Goal: Use online tool/utility: Utilize a website feature to perform a specific function

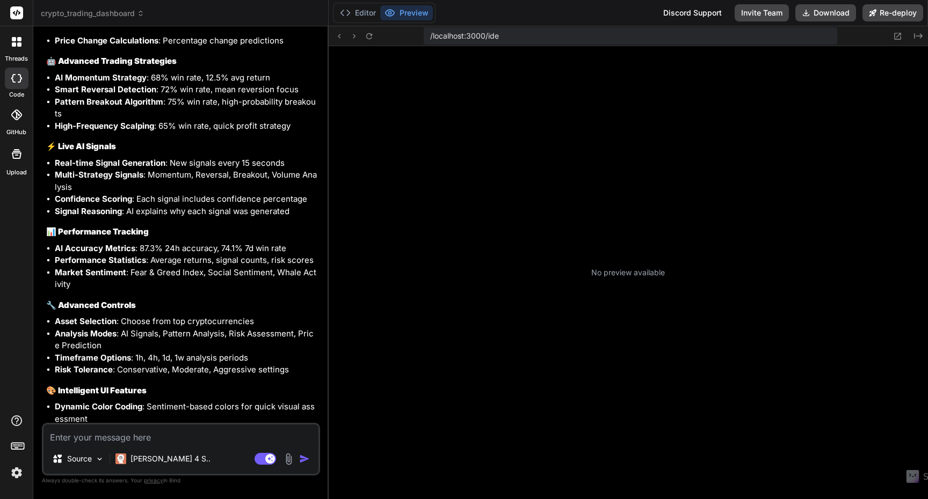
scroll to position [204, 0]
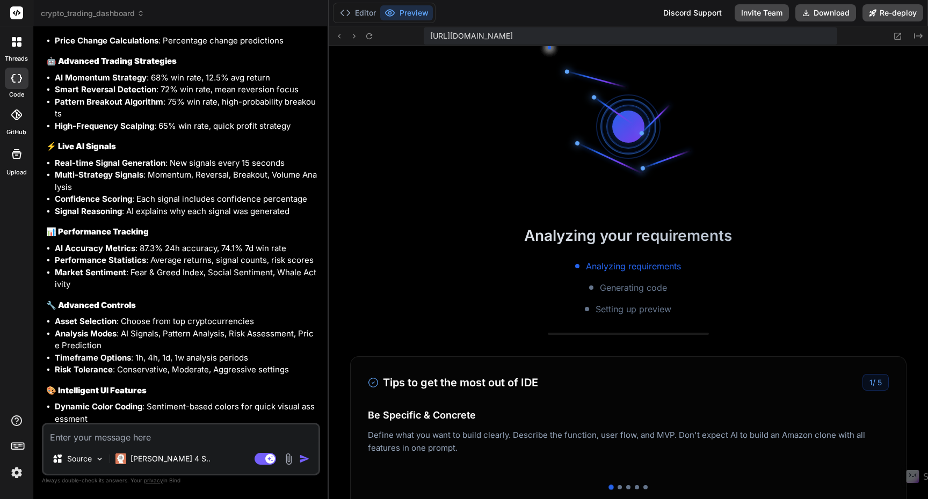
type textarea "x"
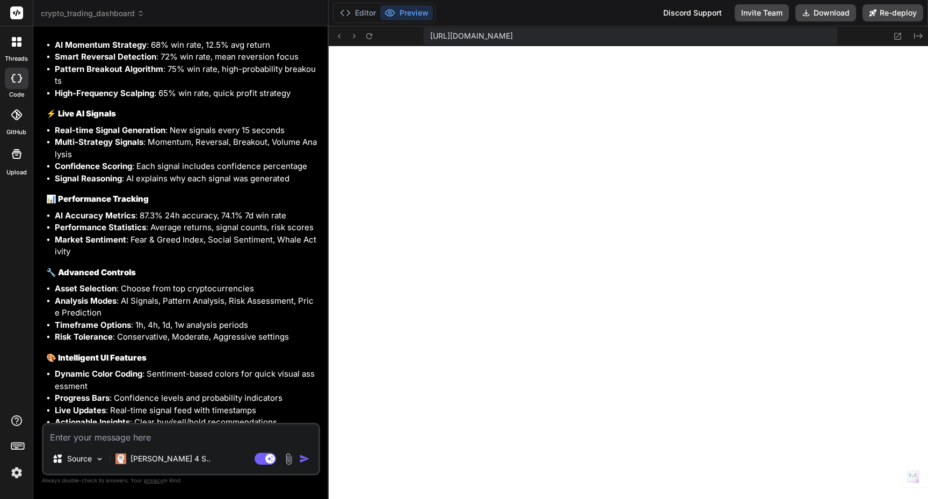
scroll to position [3221, 0]
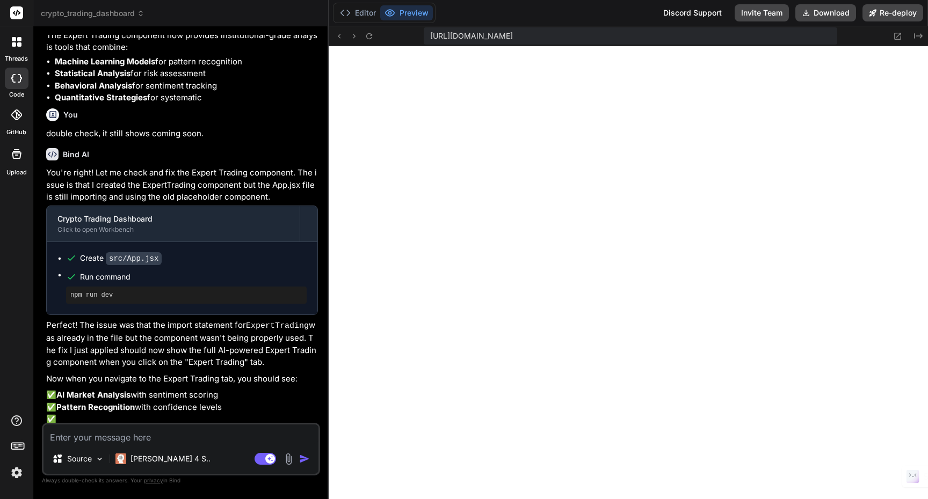
click at [127, 439] on textarea at bounding box center [180, 434] width 275 height 19
click at [158, 441] on textarea at bounding box center [180, 434] width 275 height 19
type textarea "N"
type textarea "x"
type textarea "No"
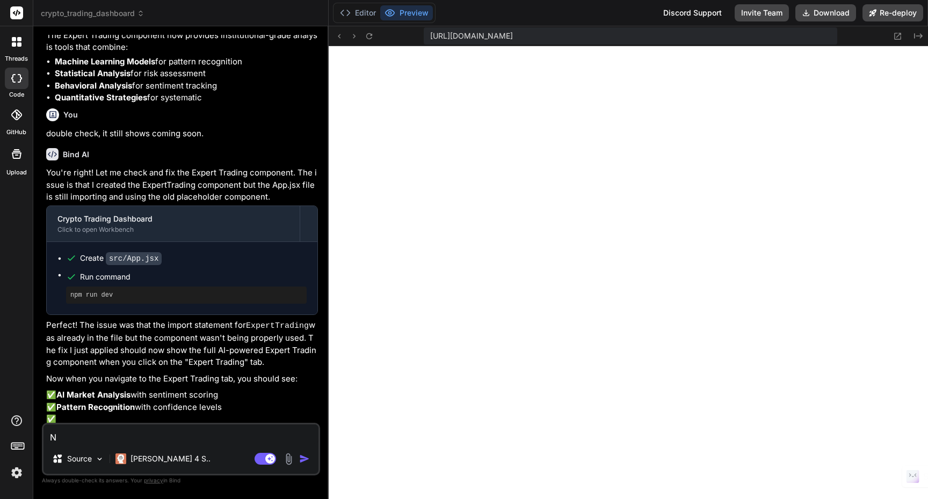
type textarea "x"
type textarea "Now"
type textarea "x"
type textarea "Now"
type textarea "x"
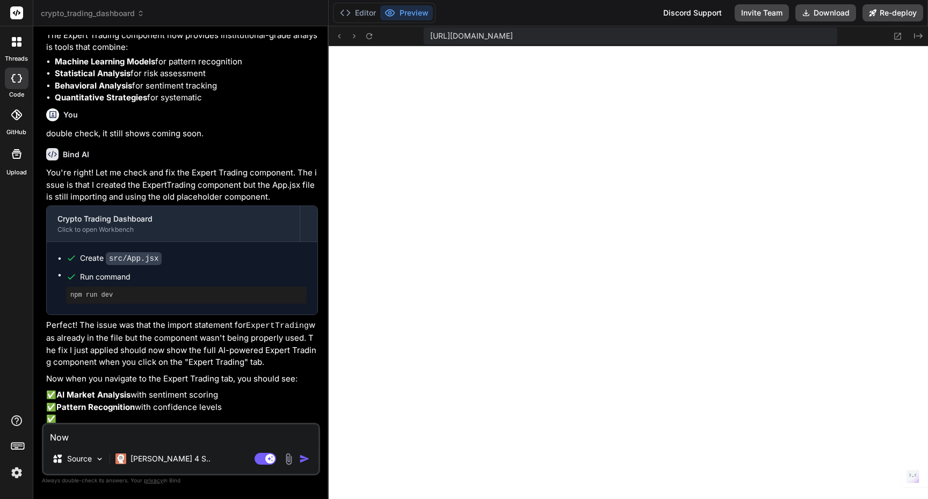
type textarea "Now c"
type textarea "x"
type textarea "Now cr"
type textarea "x"
type textarea "Now cre"
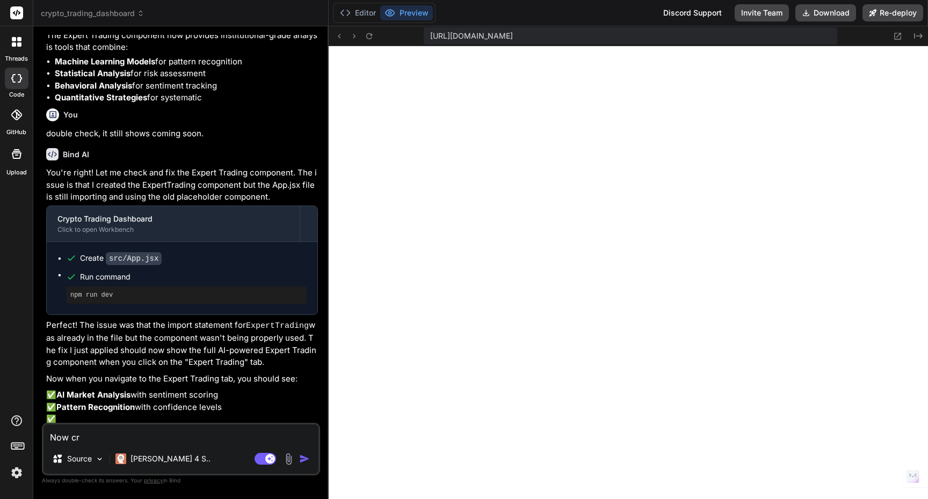
type textarea "x"
type textarea "Now crea"
type textarea "x"
type textarea "Now creat"
type textarea "x"
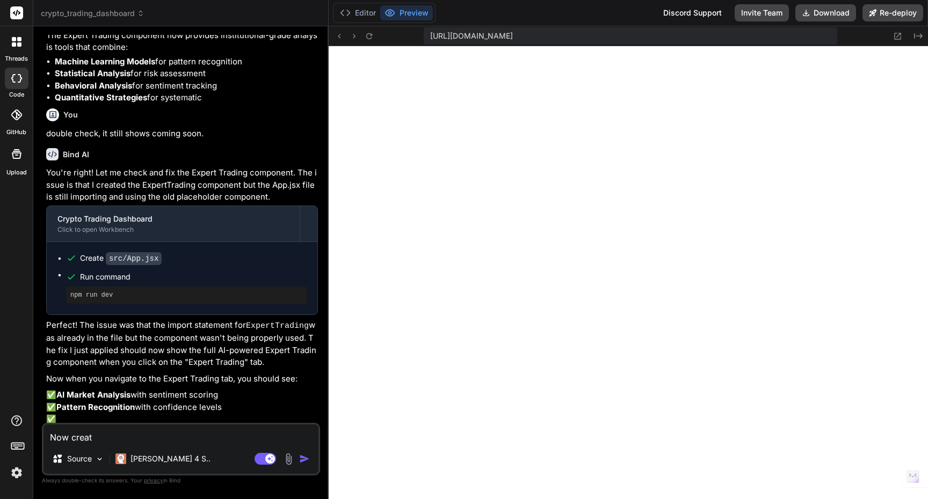
type textarea "Now create"
type textarea "x"
type textarea "Now create"
type textarea "x"
type textarea "Now create a"
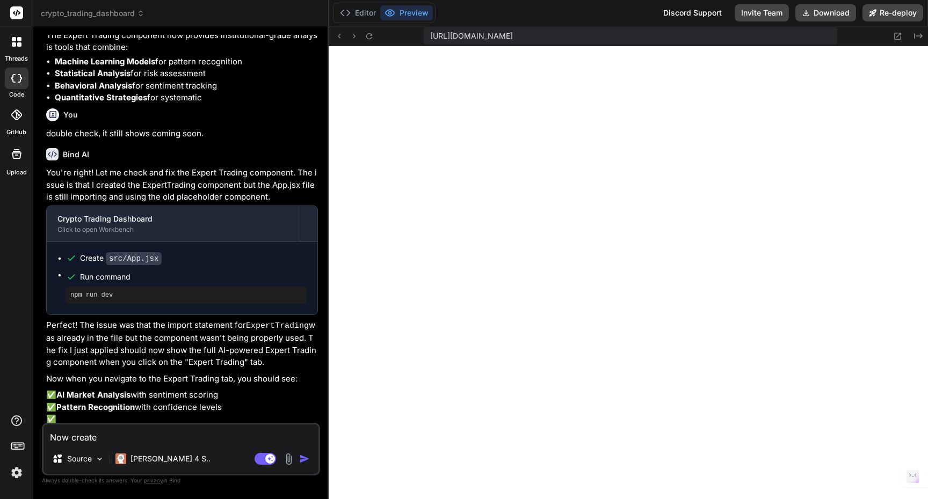
type textarea "x"
type textarea "Now create a"
type textarea "x"
type textarea "Now create a t"
type textarea "x"
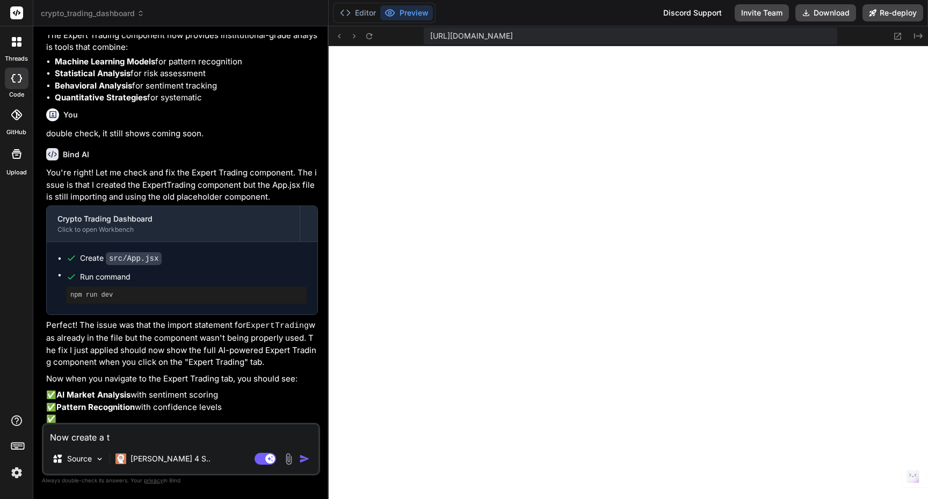
type textarea "Now create a ta"
type textarea "x"
type textarea "Now create a tap"
type textarea "x"
type textarea "Now create a tap"
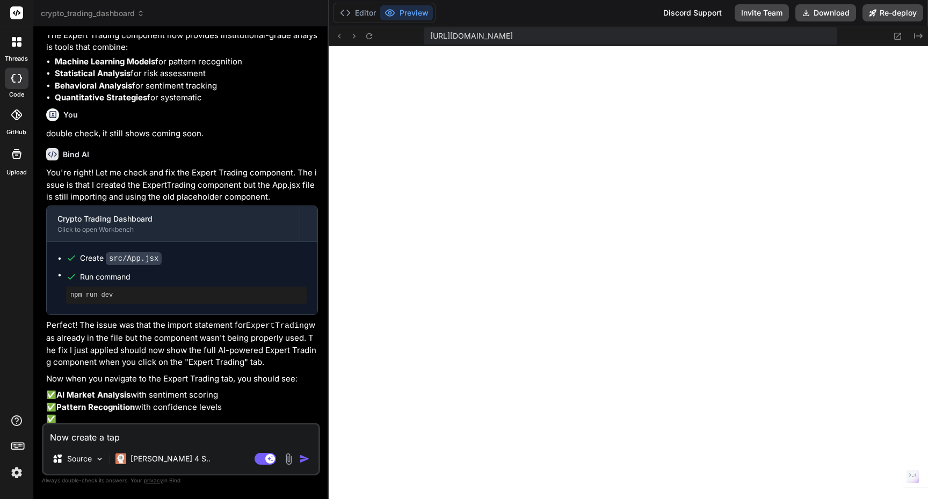
type textarea "x"
type textarea "Now create a tap f"
type textarea "x"
type textarea "Now create a tap fo"
type textarea "x"
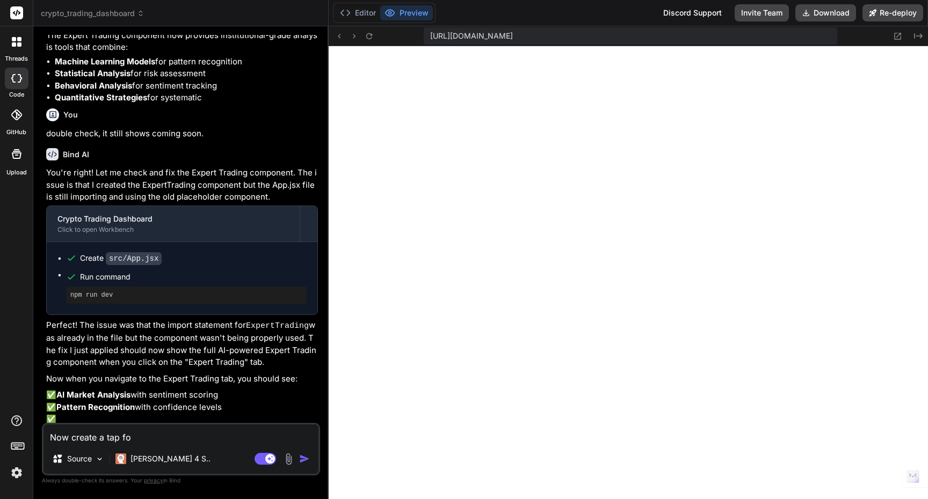
type textarea "Now create a tap for"
type textarea "x"
type textarea "Now create a tap for"
type textarea "x"
type textarea "Now create a tap for f"
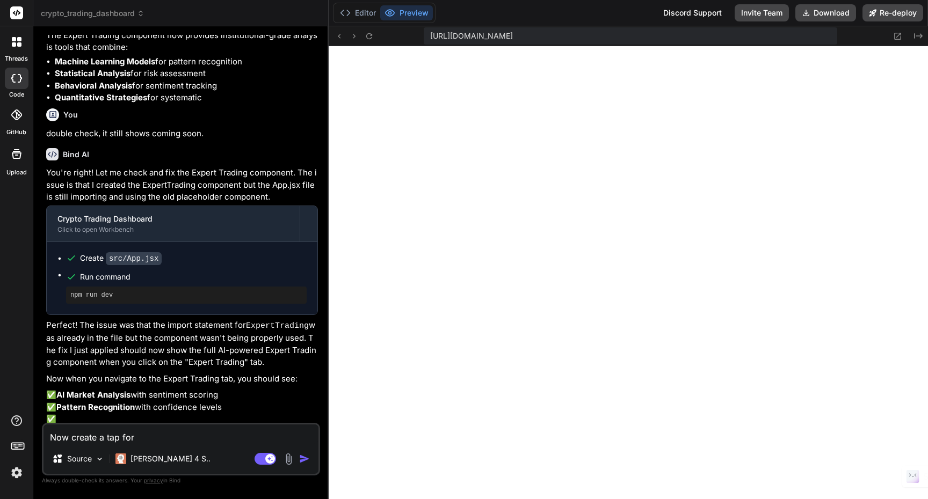
type textarea "x"
type textarea "Now create a tap for fo"
type textarea "x"
type textarea "Now create a tap for for"
type textarea "x"
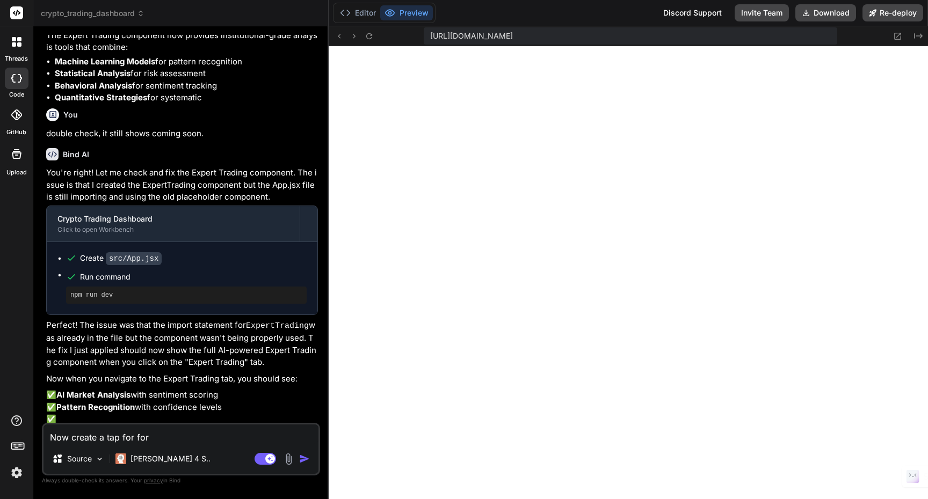
type textarea "Now create a tap for for"
type textarea "x"
type textarea "Now create a tap for for j"
type textarea "x"
type textarea "Now create a tap for for ju"
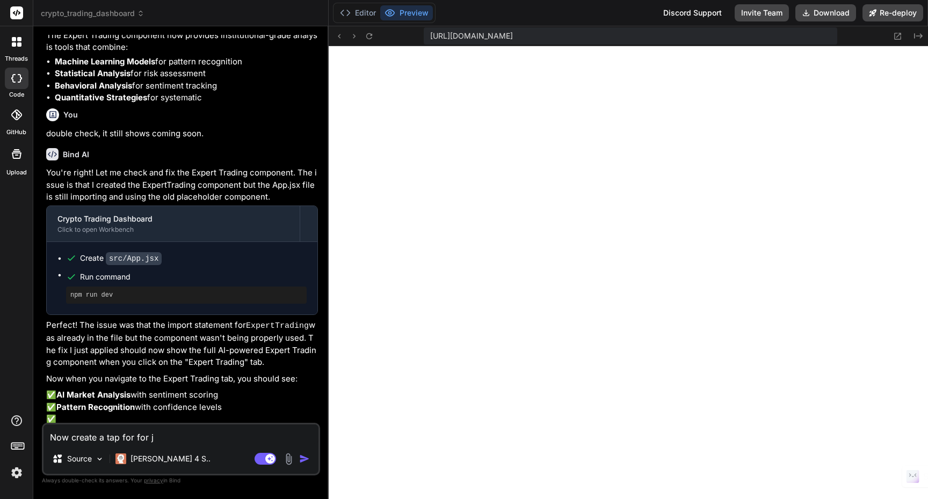
type textarea "x"
type textarea "Now create a tap for for jus"
type textarea "x"
type textarea "Now create a tap for for just"
type textarea "x"
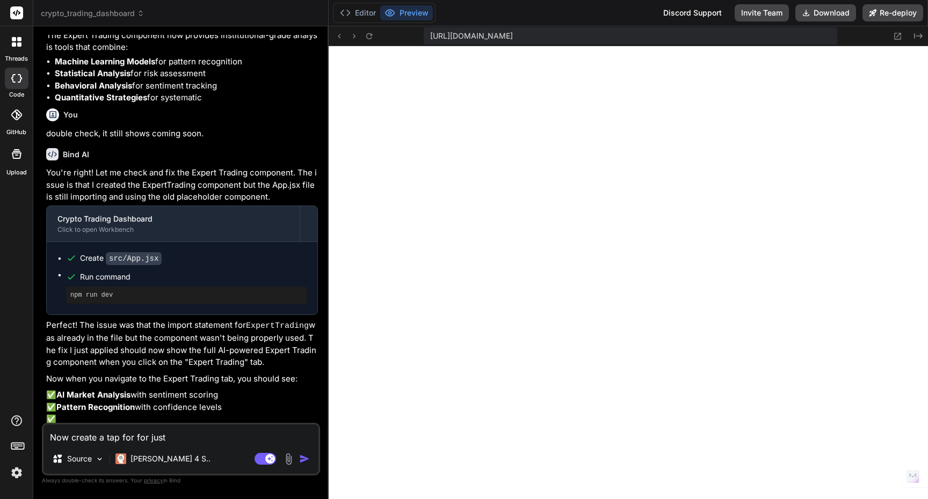
type textarea "Now create a tap for for just"
type textarea "x"
type textarea "Now create a tap for for just"
type textarea "x"
type textarea "Now create a tap for for jus"
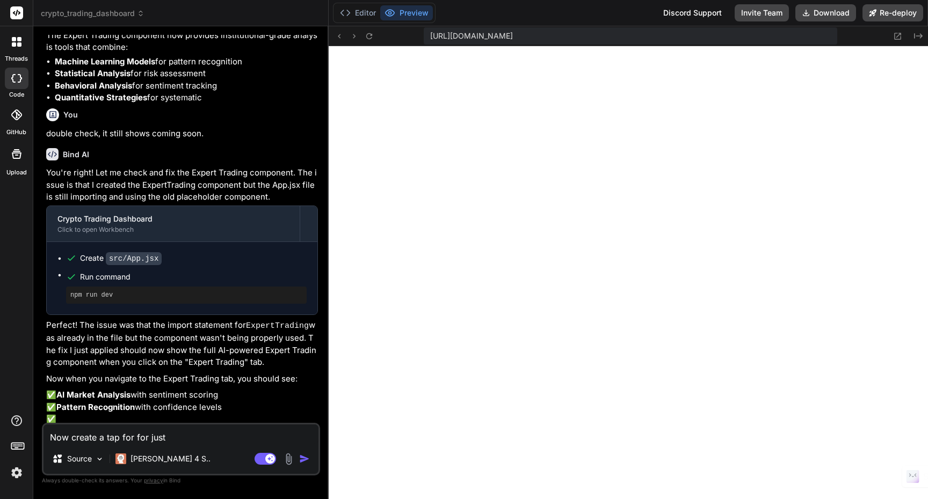
type textarea "x"
type textarea "Now create a tap for for ju"
type textarea "x"
type textarea "Now create a tap for for j"
type textarea "x"
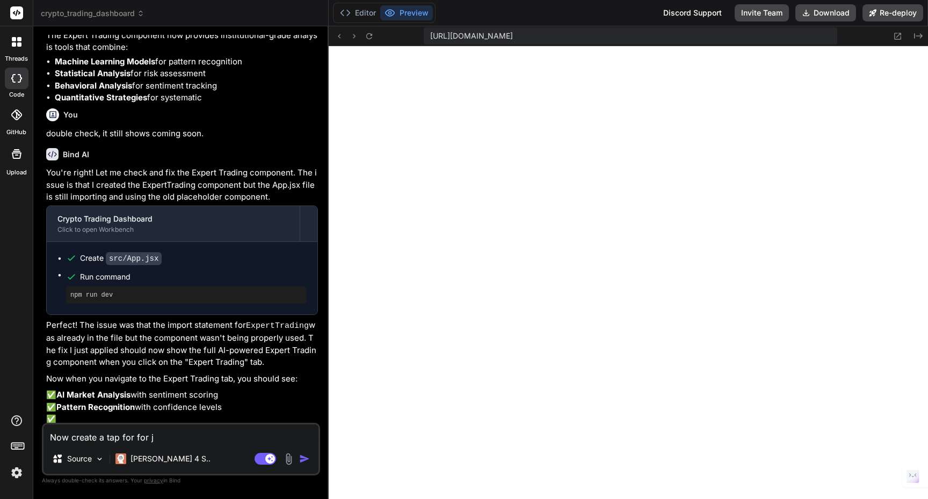
type textarea "Now create a tap for for"
type textarea "x"
type textarea "Now create a tap for for"
type textarea "x"
type textarea "Now create a tap for fo"
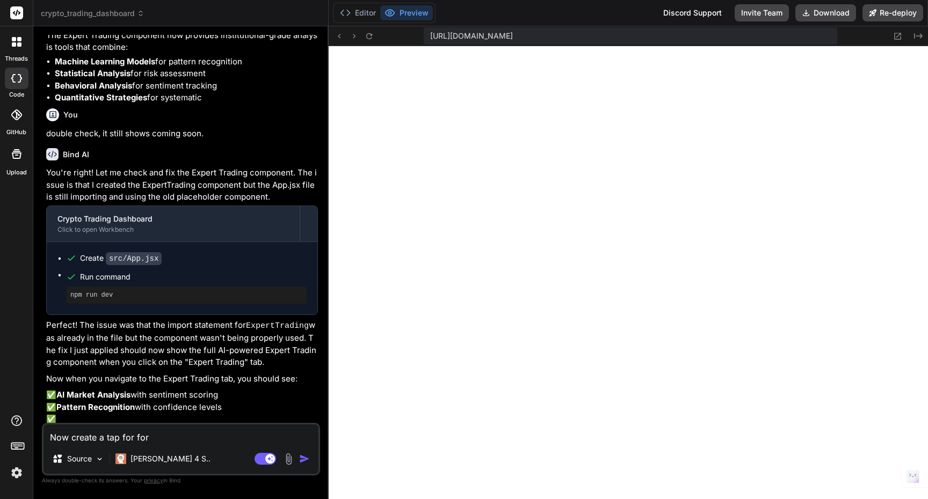
type textarea "x"
type textarea "Now create a tap for f"
type textarea "x"
type textarea "Now create a tap for"
type textarea "x"
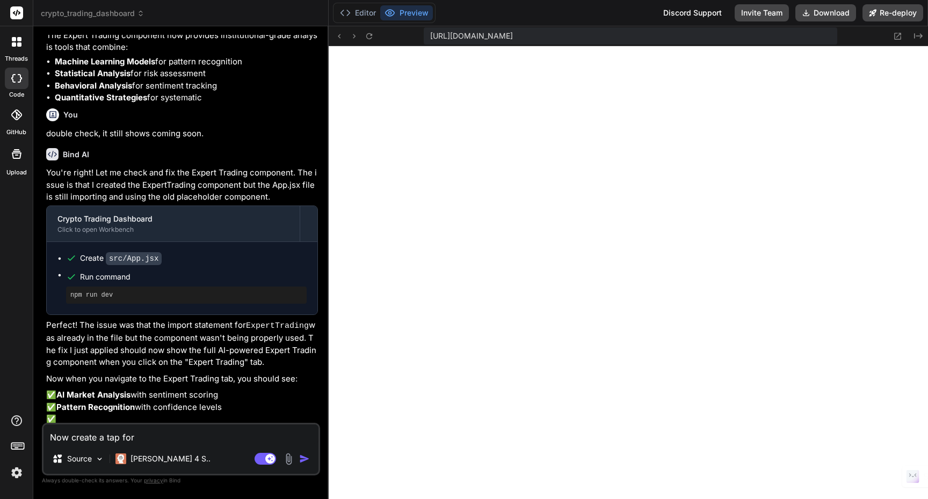
type textarea "Now create a tap for j"
type textarea "x"
type textarea "Now create a tap for ju"
type textarea "x"
type textarea "Now create a tap for jus"
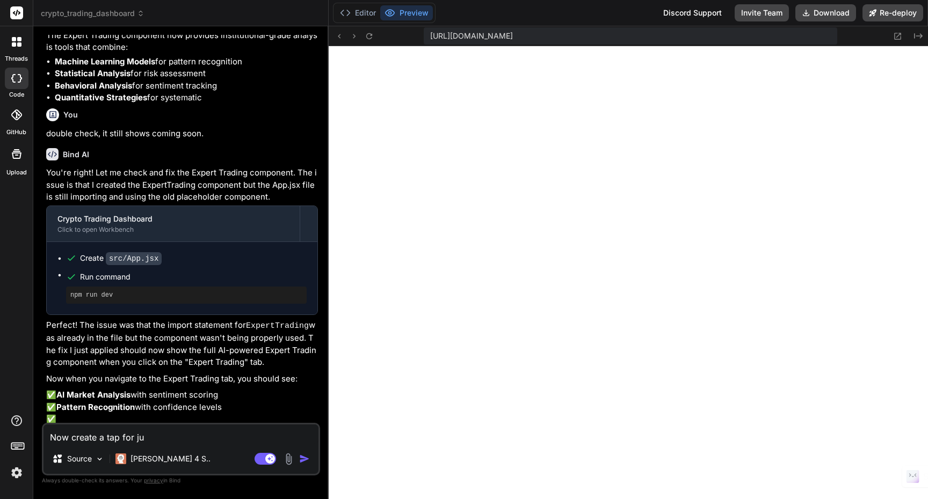
type textarea "x"
type textarea "Now create a tap for just"
type textarea "x"
type textarea "Now create a tap for just"
type textarea "x"
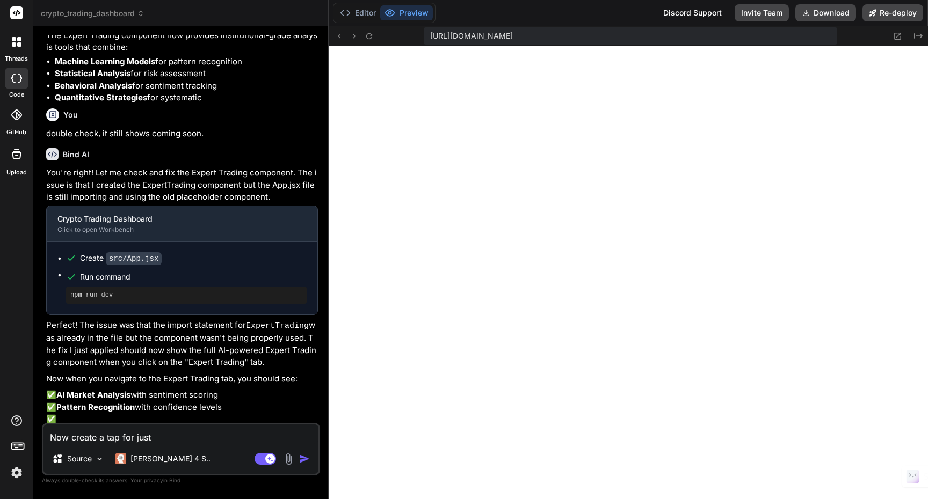
type textarea "Now create a tap for just s"
type textarea "x"
type textarea "Now create a tap for just sc"
type textarea "x"
type textarea "Now create a tap for just sca"
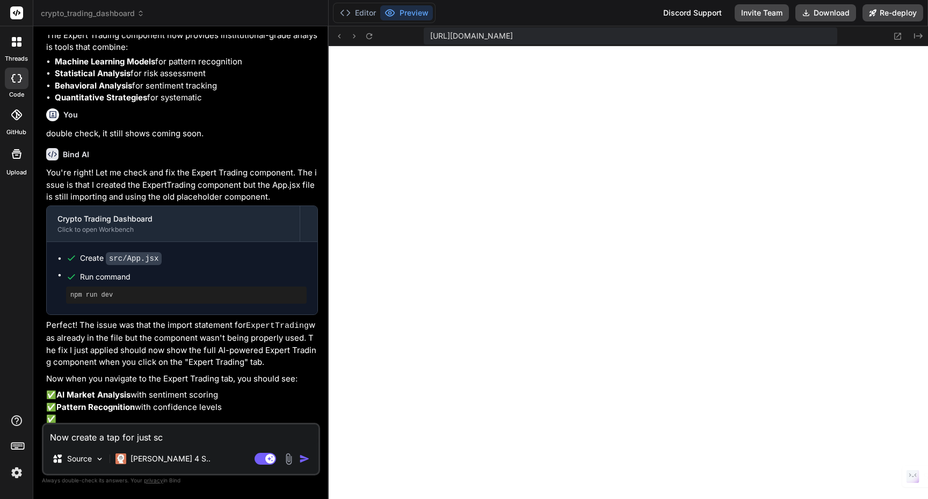
type textarea "x"
type textarea "Now create a tap for just scam"
type textarea "x"
type textarea "Now create a tap for just scamp"
type textarea "x"
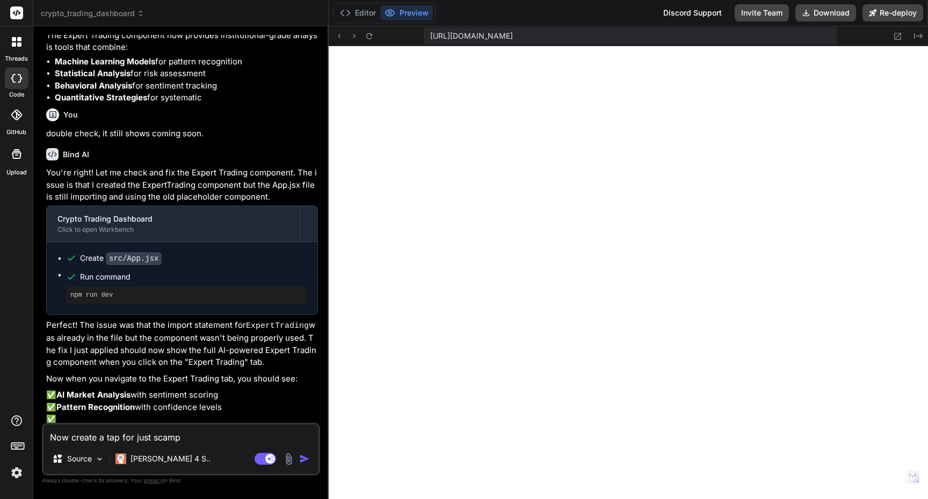
type textarea "Now create a tap for just scam"
type textarea "x"
type textarea "Now create a tap for just sca"
type textarea "x"
type textarea "Now create a tap for just scap"
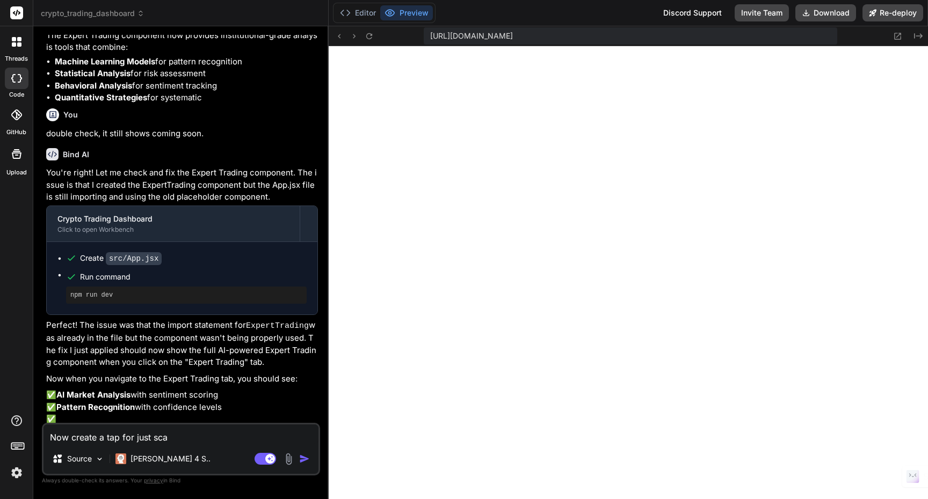
type textarea "x"
type textarea "Now create a tap for just scapl"
type textarea "x"
type textarea "Now create a tap for just scapl"
type textarea "x"
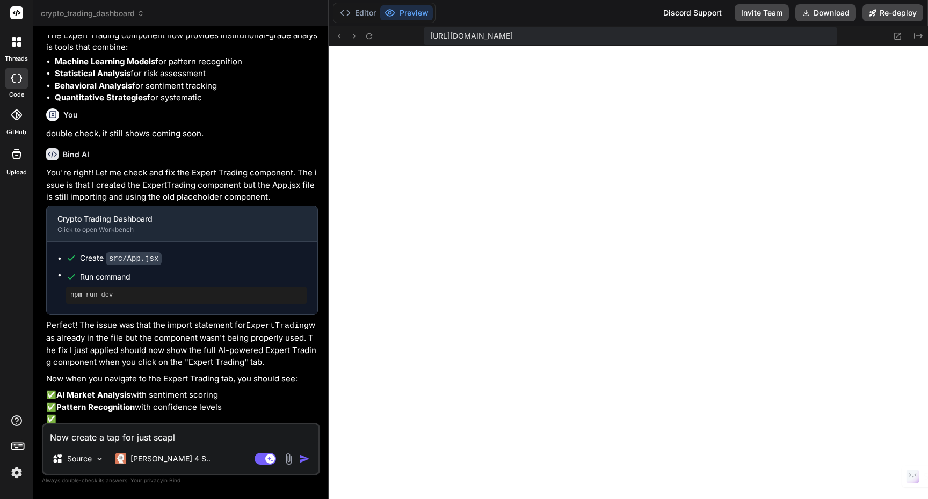
type textarea "Now create a tap for just scapl"
type textarea "x"
type textarea "Now create a tap for just scap"
type textarea "x"
type textarea "Now create a tap for just sca"
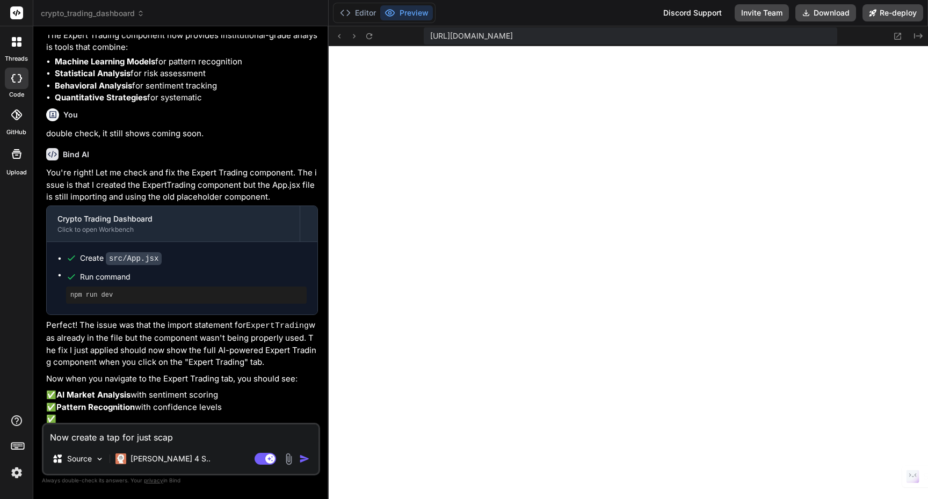
type textarea "x"
type textarea "Now create a tap for just scal"
type textarea "x"
type textarea "Now create a tap for just scalp"
type textarea "x"
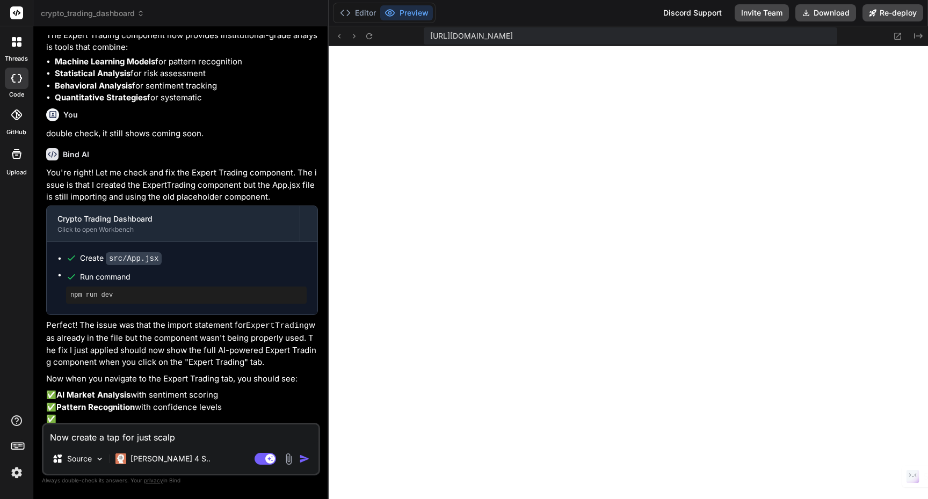
type textarea "Now create a tap for just scalp"
type textarea "x"
type textarea "Now create a tap for just scalp t"
type textarea "x"
type textarea "Now create a tap for just scalp tr"
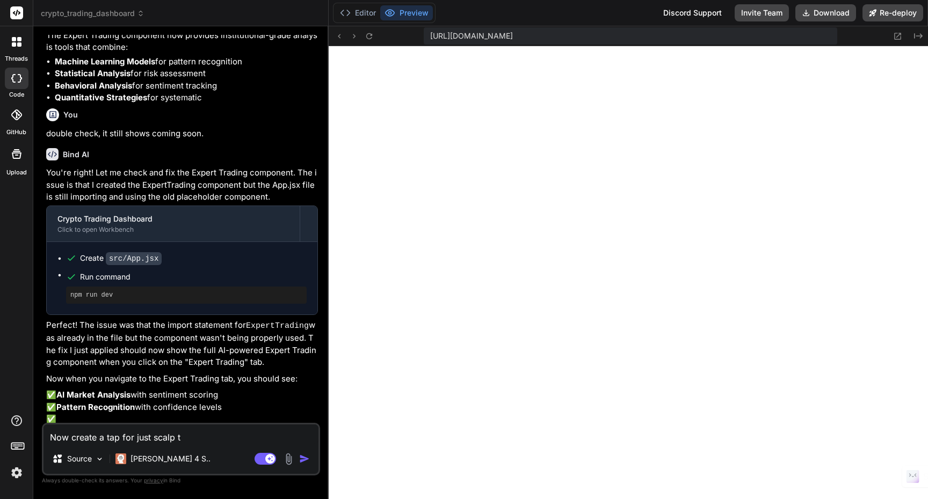
type textarea "x"
type textarea "Now create a tap for just scalp tra"
type textarea "x"
type textarea "Now create a tap for just scalp trad"
type textarea "x"
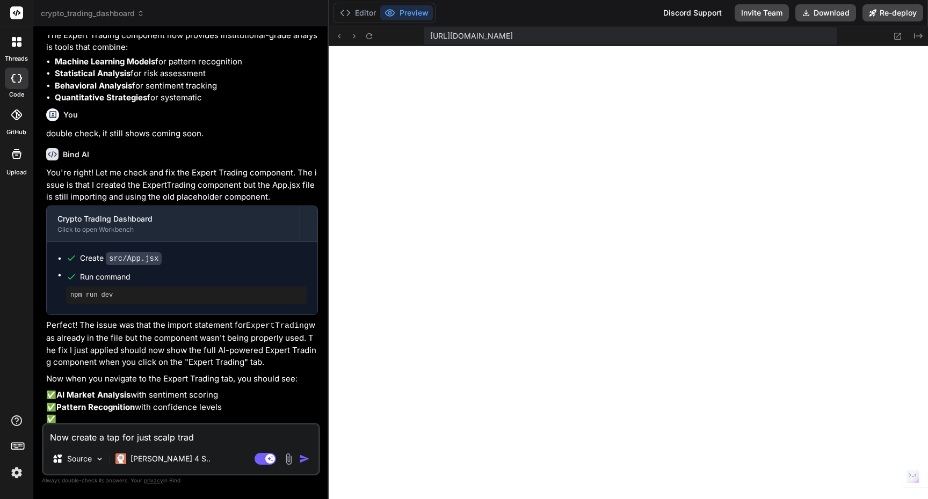
type textarea "Now create a tap for just scalp tradi"
type textarea "x"
type textarea "Now create a tap for just scalp tradin"
type textarea "x"
type textarea "Now create a tap for just scalp trading"
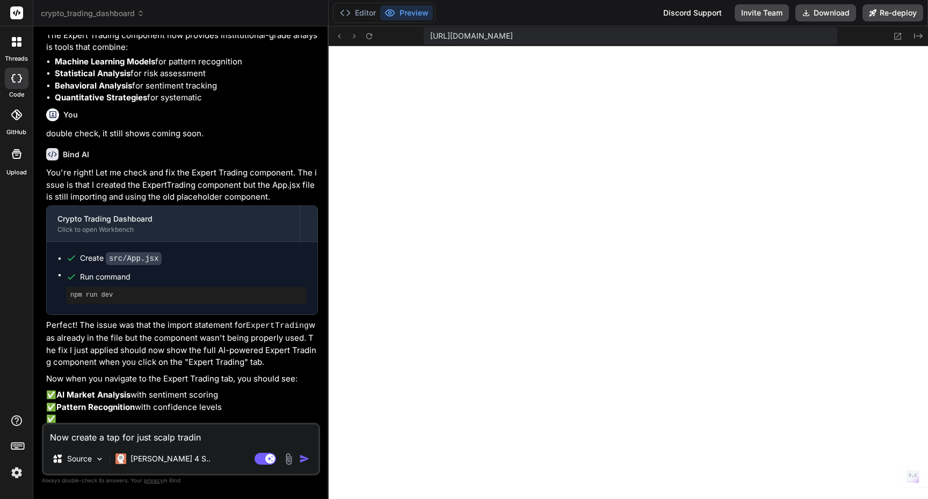
type textarea "x"
type textarea "Now create a tap for just scalp trading."
type textarea "x"
type textarea "Now create a tap for just scalp trading."
type textarea "x"
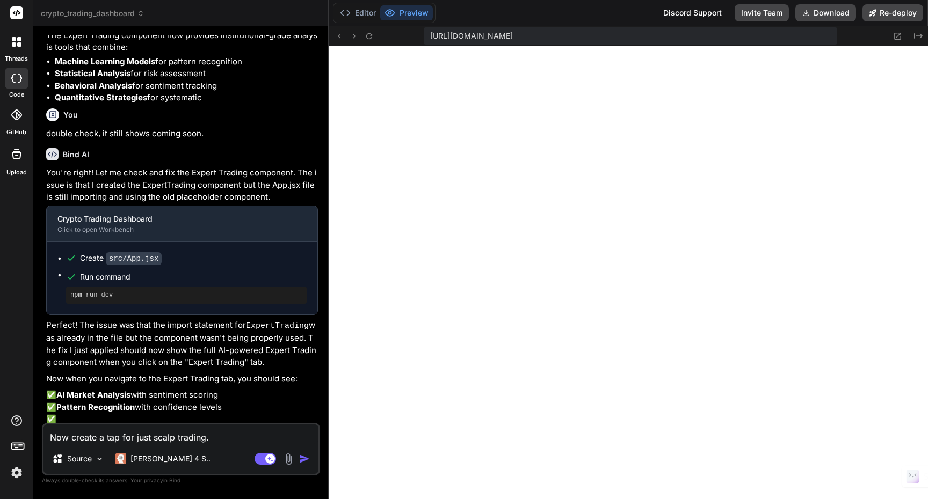
type textarea "Now create a tap for just scalp trading. B"
type textarea "x"
type textarea "Now create a tap for just scalp trading. Be"
type textarea "x"
type textarea "Now create a tap for just scalp trading. Bef"
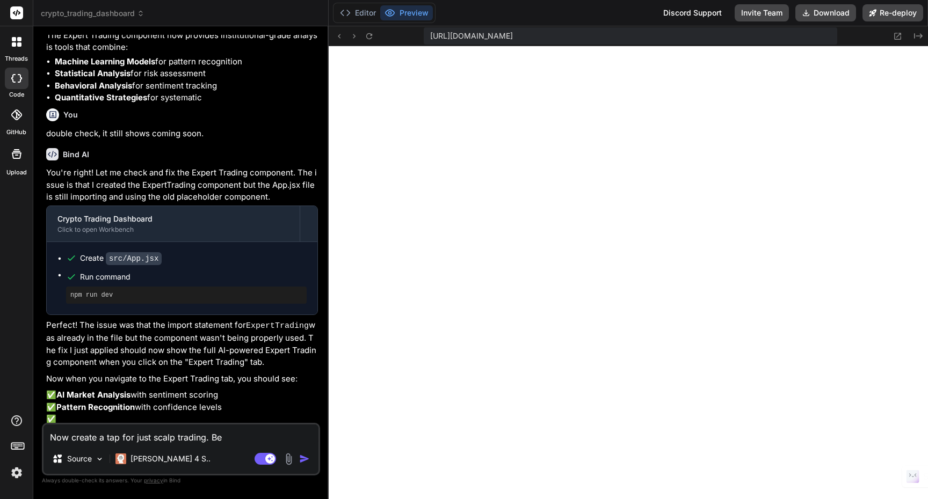
type textarea "x"
type textarea "Now create a tap for just scalp trading. Be"
type textarea "x"
type textarea "Now create a tap for just scalp trading. Bel"
type textarea "x"
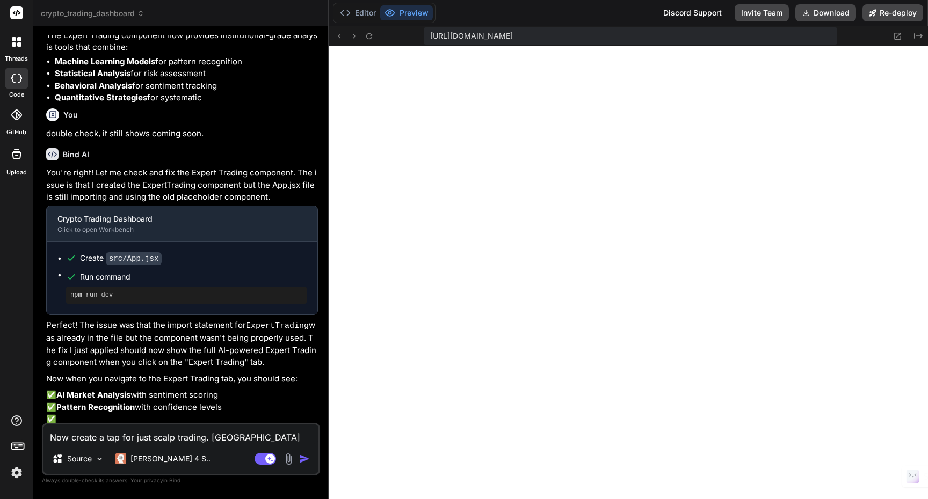
type textarea "Now create a tap for just scalp trading. Belo"
type textarea "x"
type textarea "Now create a tap for just scalp trading. Below"
type textarea "x"
type textarea "Now create a tap for just scalp trading. Below"
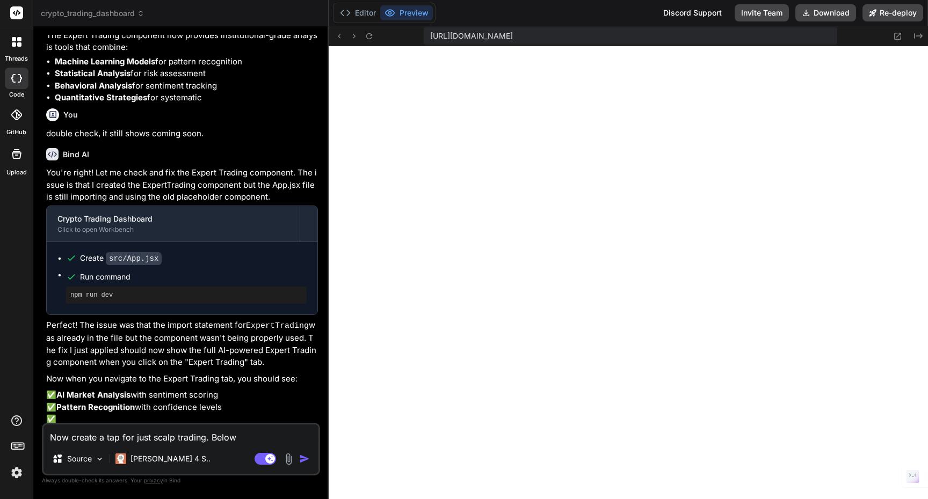
type textarea "x"
type textarea "Now create a tap for just scalp trading. Below i"
type textarea "x"
type textarea "Now create a tap for just scalp trading. Below is"
type textarea "x"
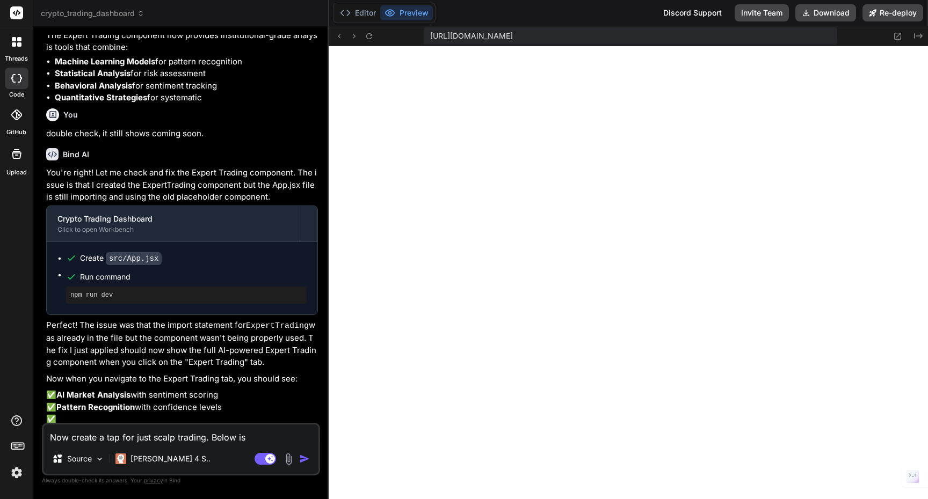
type textarea "Now create a tap for just scalp trading. Below is"
type textarea "x"
type textarea "Now create a tap for just scalp trading. Below is t"
type textarea "x"
type textarea "Now create a tap for just scalp trading. Below is th"
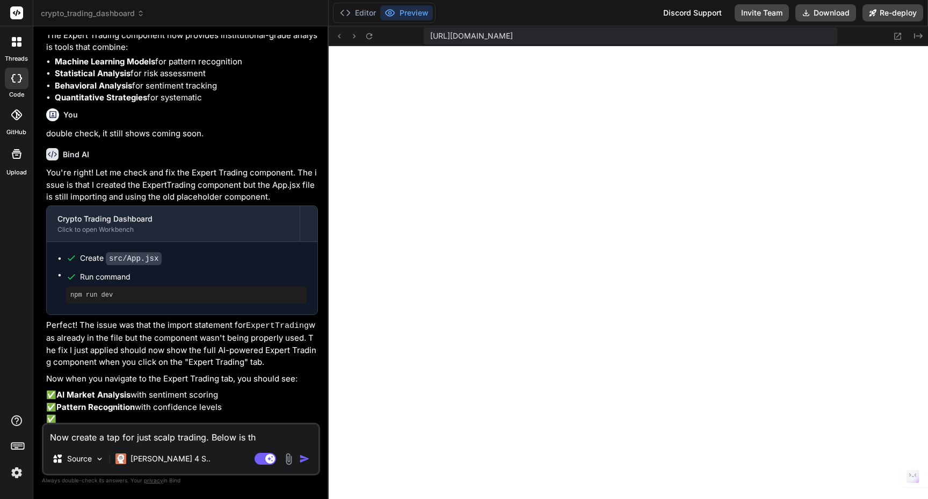
type textarea "x"
type textarea "Now create a tap for just scalp trading. Below is the"
type textarea "x"
type textarea "Now create a tap for just scalp trading. Below is the"
type textarea "x"
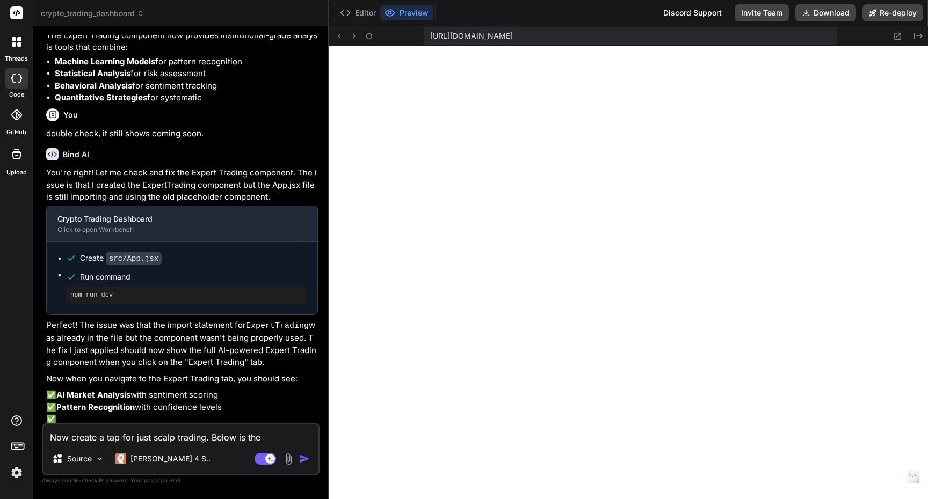
type textarea "Now create a tap for just scalp trading. Below is the i"
type textarea "x"
type textarea "Now create a tap for just scalp trading. Below is the in"
type textarea "x"
type textarea "Now create a tap for just scalp trading. Below is the inf"
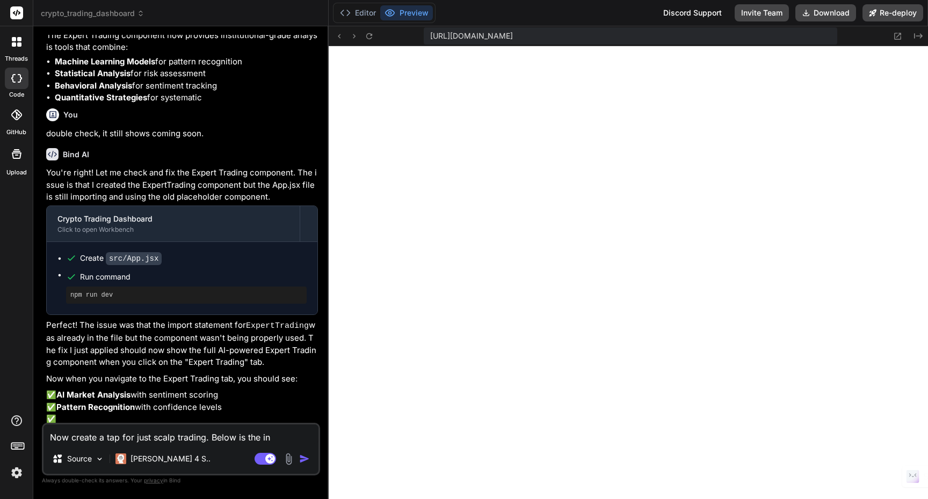
type textarea "x"
type textarea "Now create a tap for just scalp trading. Below is the infm"
type textarea "x"
type textarea "Now create a tap for just scalp trading. Below is the infmo"
type textarea "x"
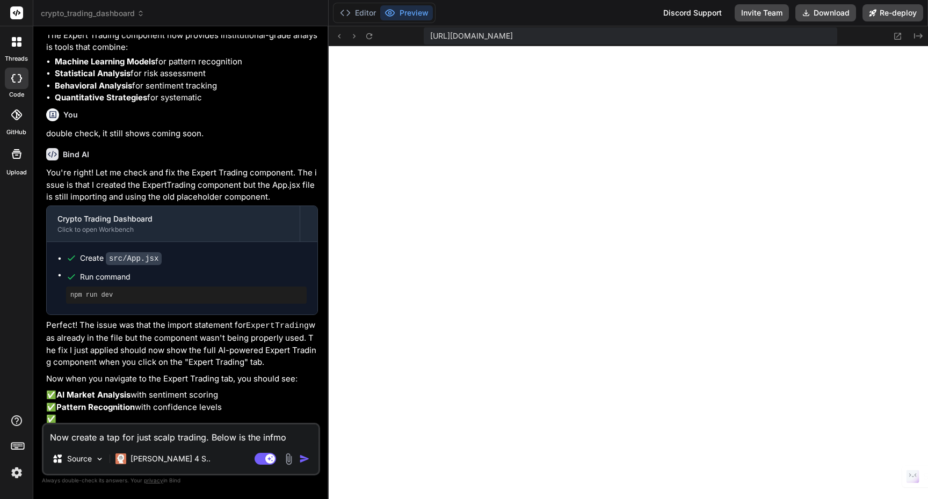
type textarea "Now create a tap for just scalp trading. Below is the infmor"
type textarea "x"
type textarea "Now create a tap for just scalp trading. Below is the infmo"
type textarea "x"
type textarea "Now create a tap for just scalp trading. Below is the infm"
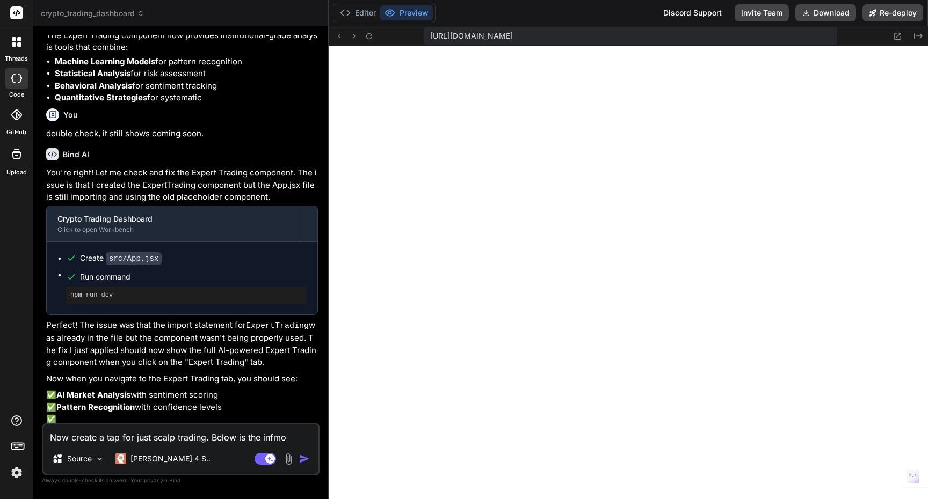
type textarea "x"
type textarea "Now create a tap for just scalp trading. Below is the inf"
type textarea "x"
type textarea "Now create a tap for just scalp trading. Below is the info"
type textarea "x"
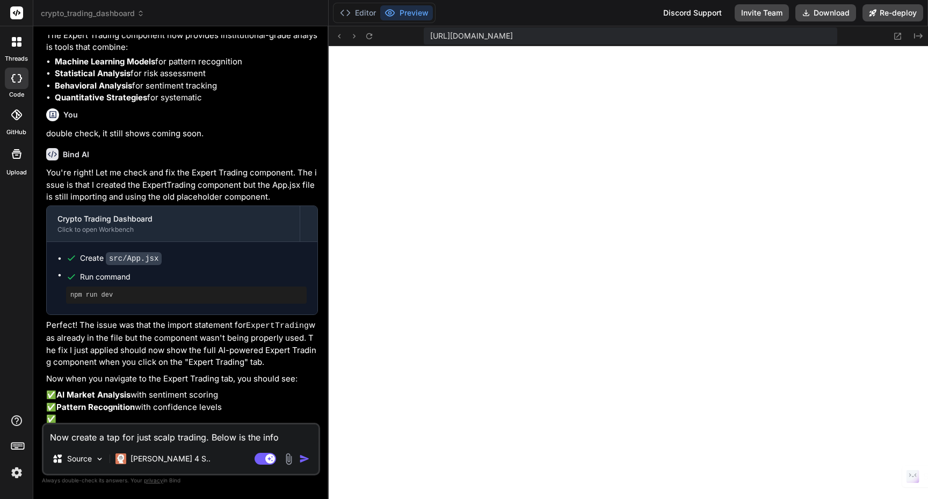
type textarea "Now create a tap for just scalp trading. Below is the infor"
type textarea "x"
type textarea "Now create a tap for just scalp trading. Below is the infora"
type textarea "x"
type textarea "Now create a tap for just scalp trading. Below is the inforat"
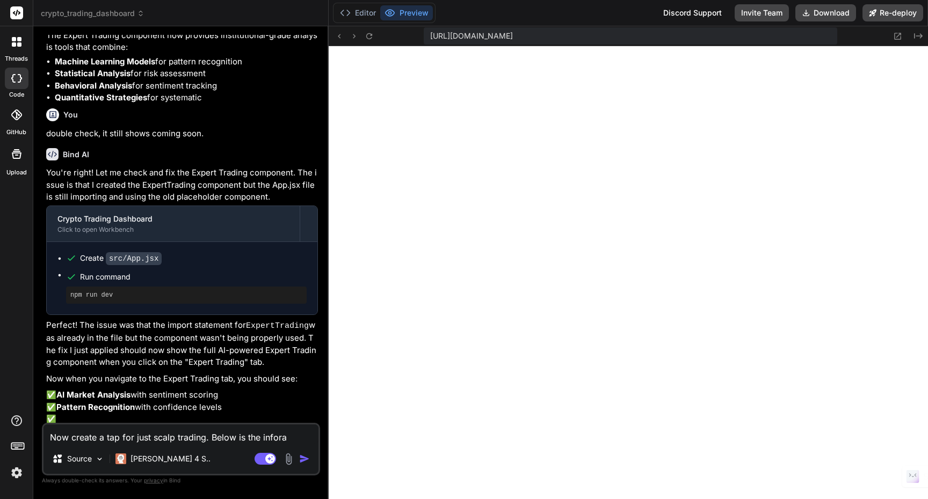
type textarea "x"
type textarea "Now create a tap for just scalp trading. Below is the infora"
type textarea "x"
type textarea "Now create a tap for just scalp trading. Below is the infor"
type textarea "x"
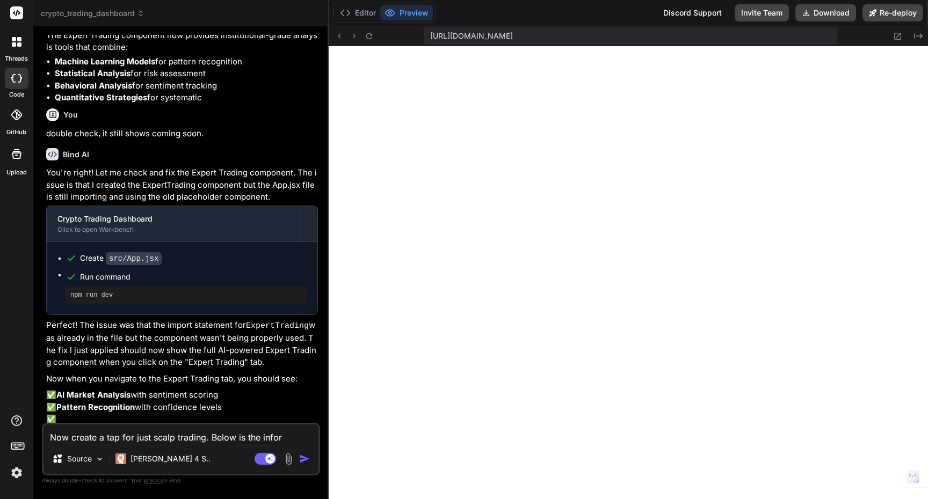
type textarea "Now create a tap for just scalp trading. Below is the inform"
click at [16, 13] on icon at bounding box center [17, 13] width 8 height 6
click at [114, 16] on span "crypto_trading_dashboard" at bounding box center [93, 13] width 104 height 11
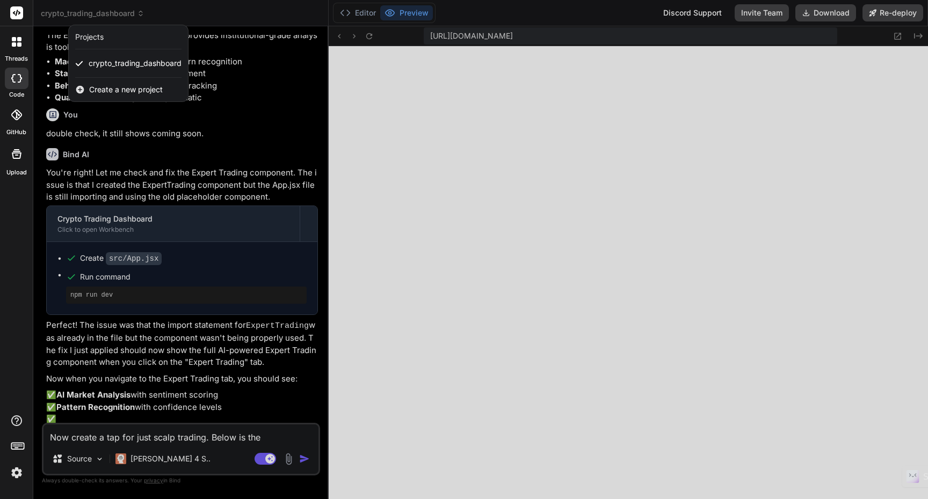
click at [114, 92] on span "Create a new project" at bounding box center [126, 89] width 74 height 11
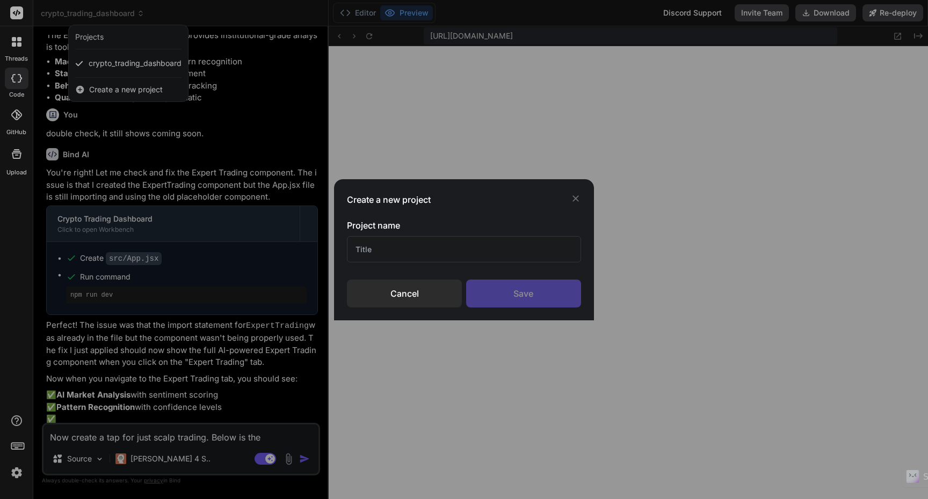
click at [407, 251] on input "text" at bounding box center [464, 249] width 234 height 26
paste input "Crypto Scalp Trading App"
click at [527, 299] on div "Save" at bounding box center [523, 294] width 115 height 28
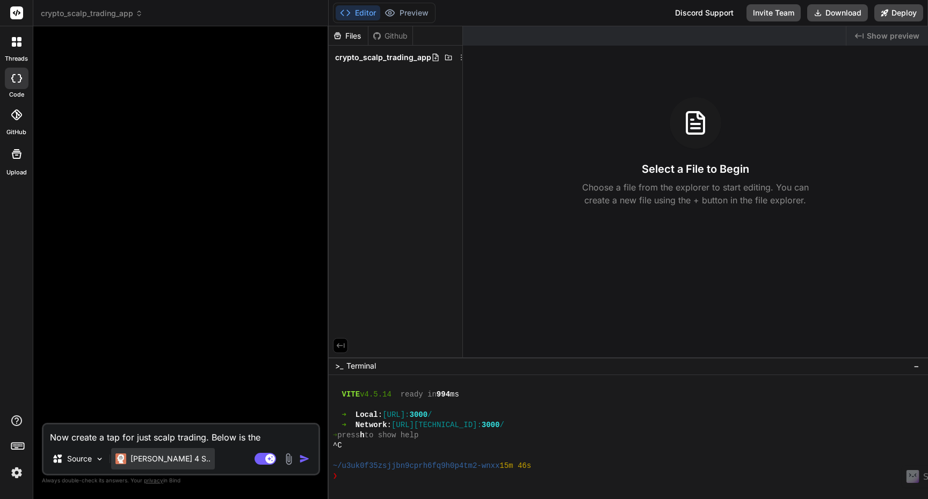
click at [169, 460] on p "[PERSON_NAME] 4 S.." at bounding box center [170, 459] width 80 height 11
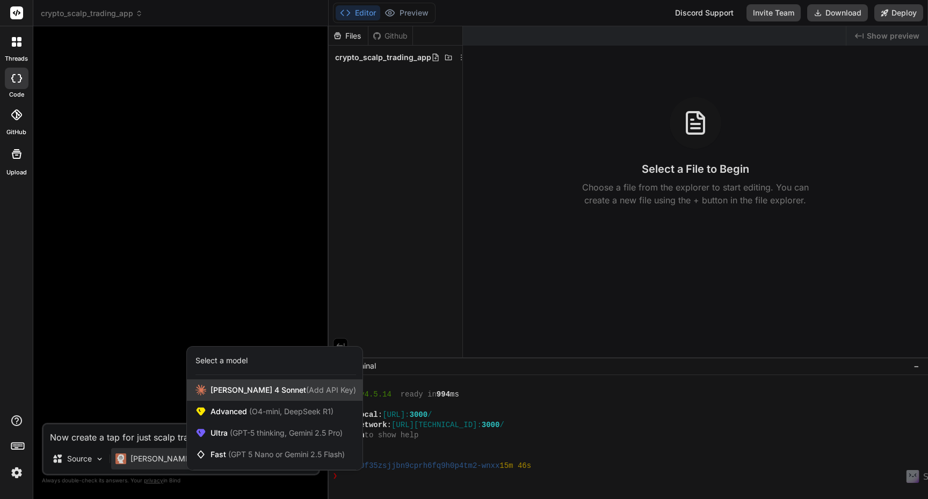
click at [282, 396] on div "[PERSON_NAME] 4 Sonnet (Add API Key)" at bounding box center [275, 390] width 176 height 21
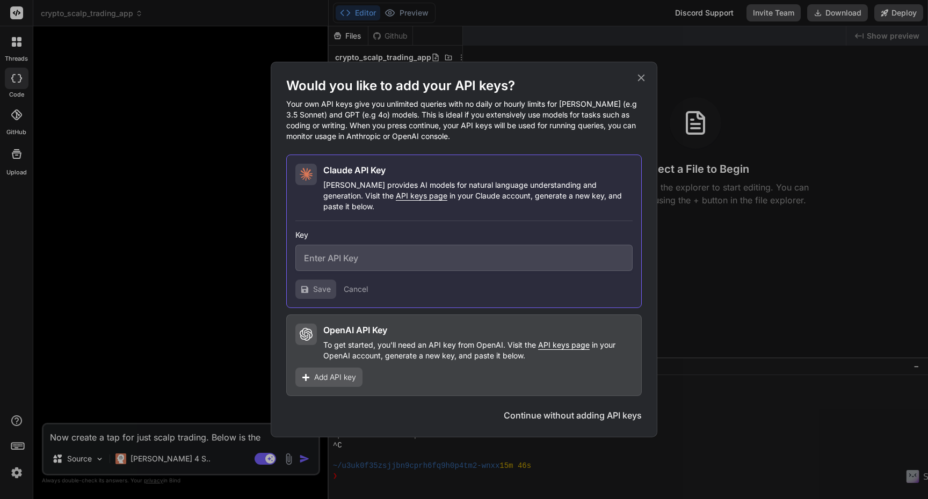
click at [642, 82] on icon at bounding box center [641, 78] width 7 height 7
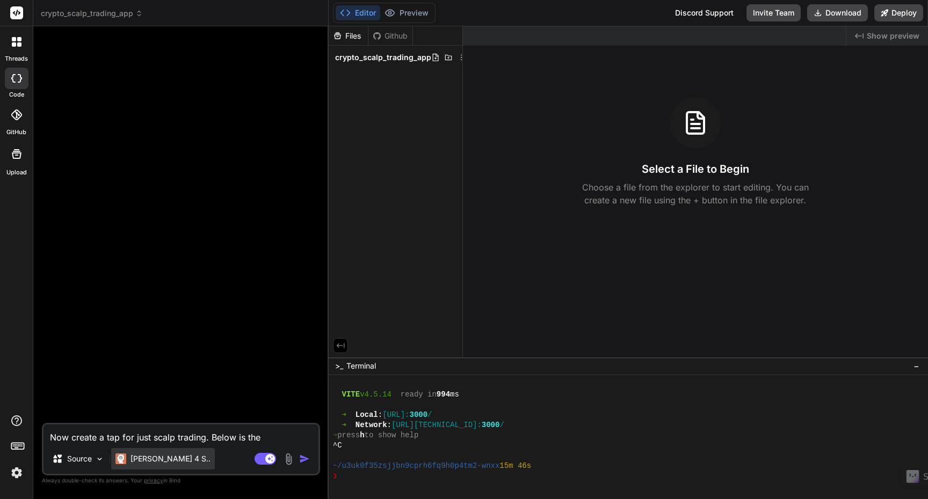
click at [145, 465] on div "[PERSON_NAME] 4 S.." at bounding box center [163, 458] width 104 height 21
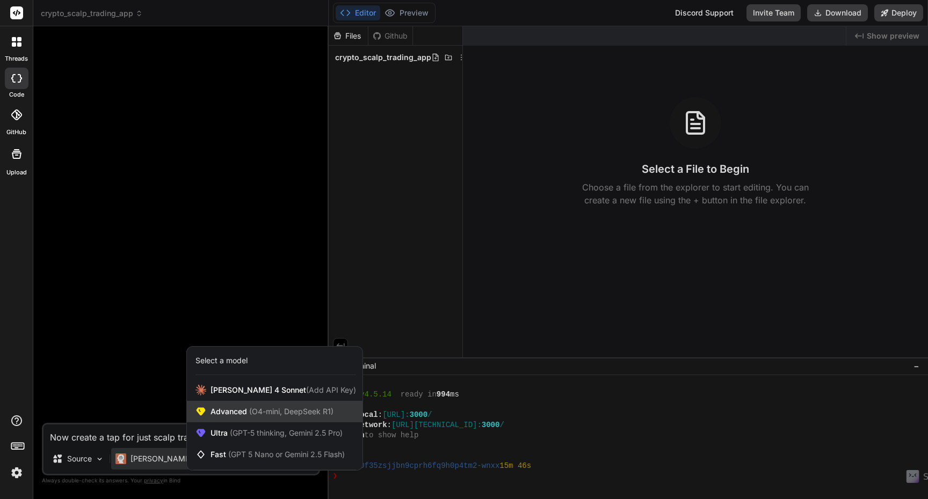
click at [265, 417] on span "Advanced (O4-mini, DeepSeek R1)" at bounding box center [272, 412] width 123 height 11
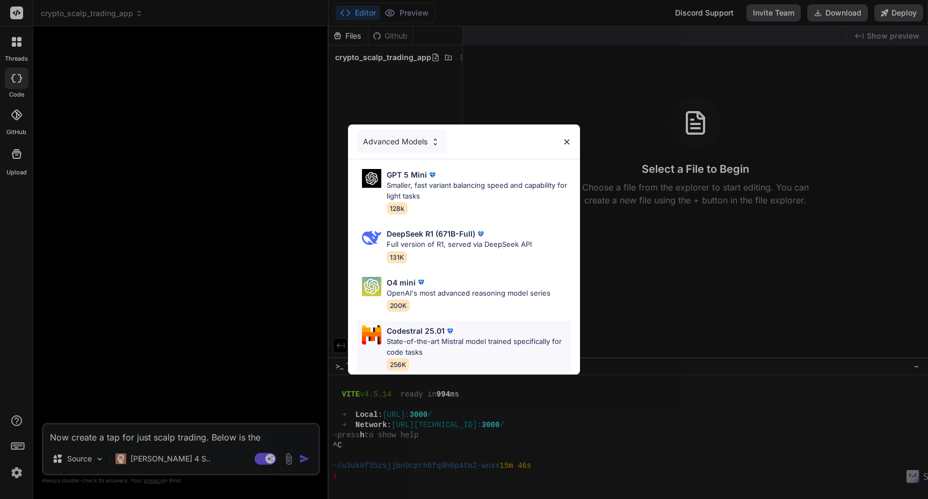
click at [469, 347] on p "State-of-the-art Mistral model trained specifically for code tasks" at bounding box center [479, 347] width 185 height 21
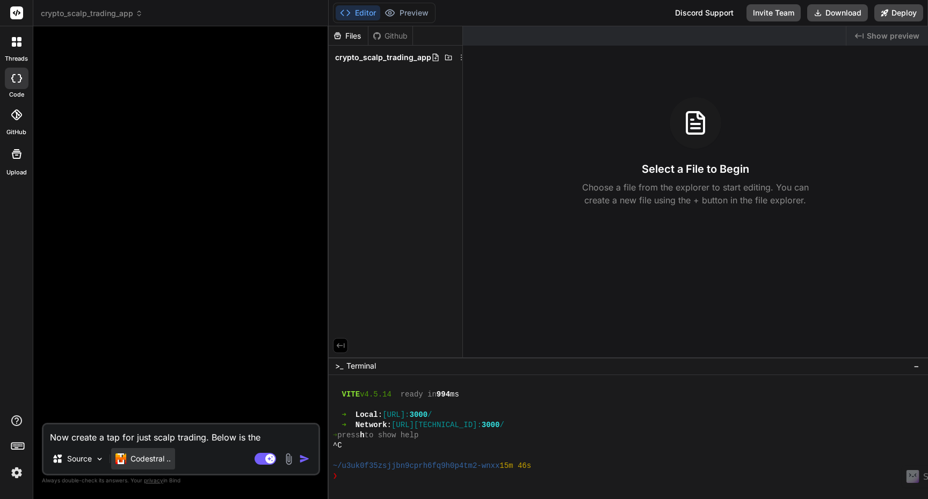
click at [154, 459] on p "Codestral .." at bounding box center [150, 459] width 40 height 11
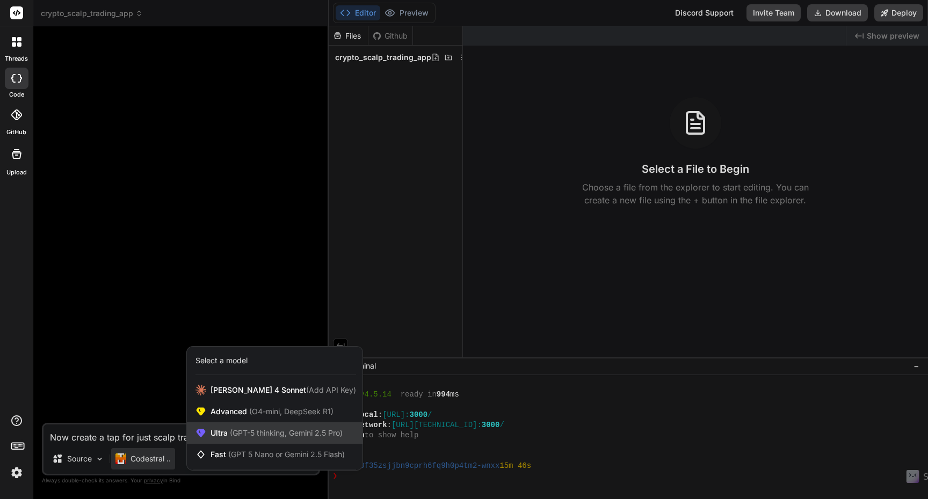
click at [238, 441] on div "Ultra (GPT-5 thinking, Gemini 2.5 Pro)" at bounding box center [275, 433] width 176 height 21
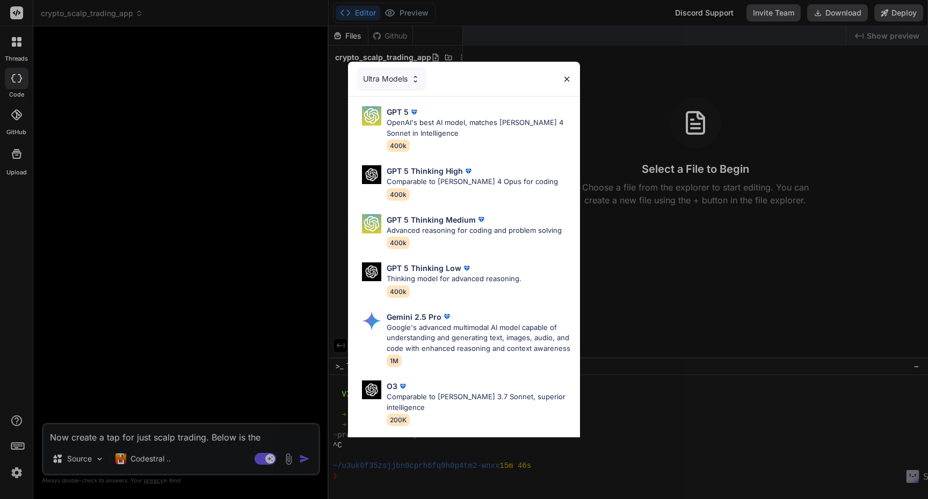
click at [155, 459] on div "Ultra Models GPT 5 OpenAI's best AI model, matches Claude 4 Sonnet in Intellige…" at bounding box center [464, 249] width 928 height 499
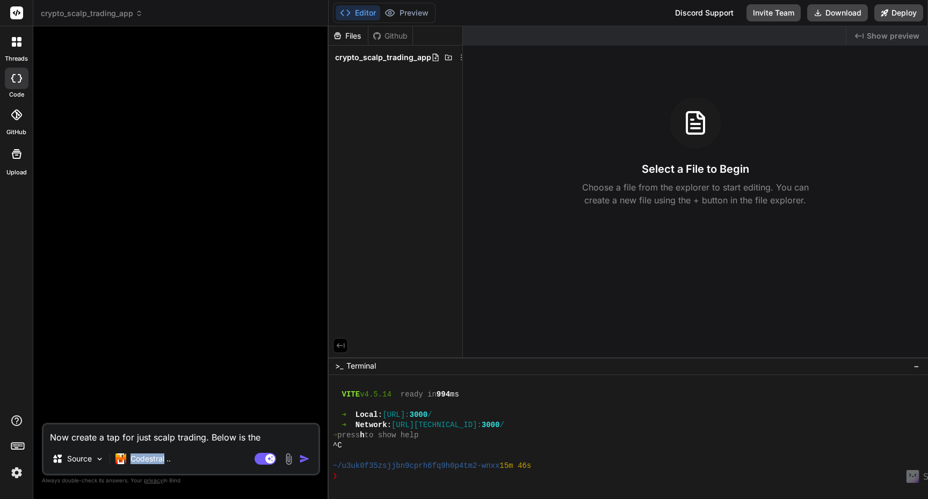
click at [155, 459] on p "Codestral .." at bounding box center [150, 459] width 40 height 11
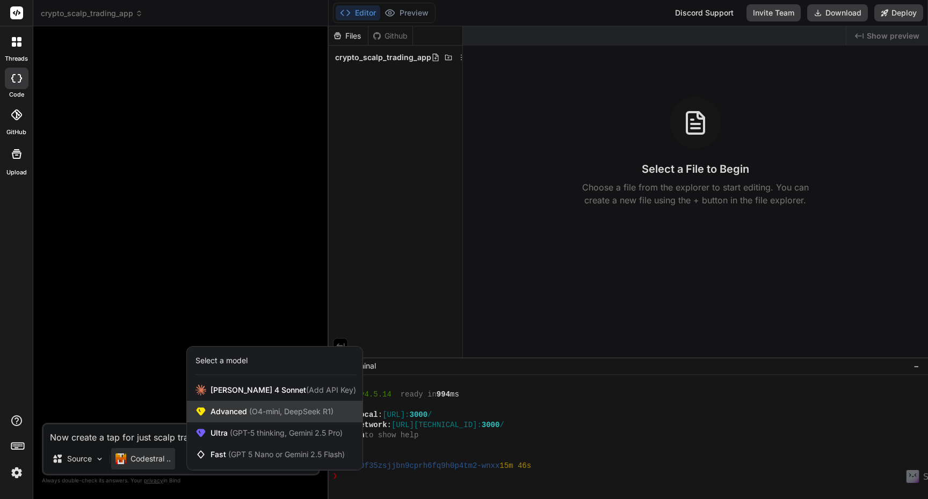
click at [266, 412] on span "(O4-mini, DeepSeek R1)" at bounding box center [290, 411] width 86 height 9
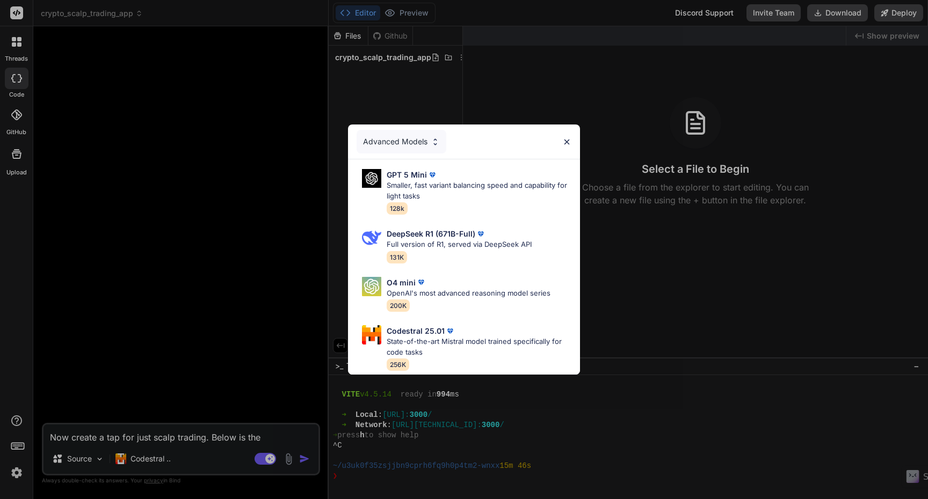
click at [178, 453] on div "Advanced Models GPT 5 Mini Smaller, fast variant balancing speed and capability…" at bounding box center [464, 249] width 928 height 499
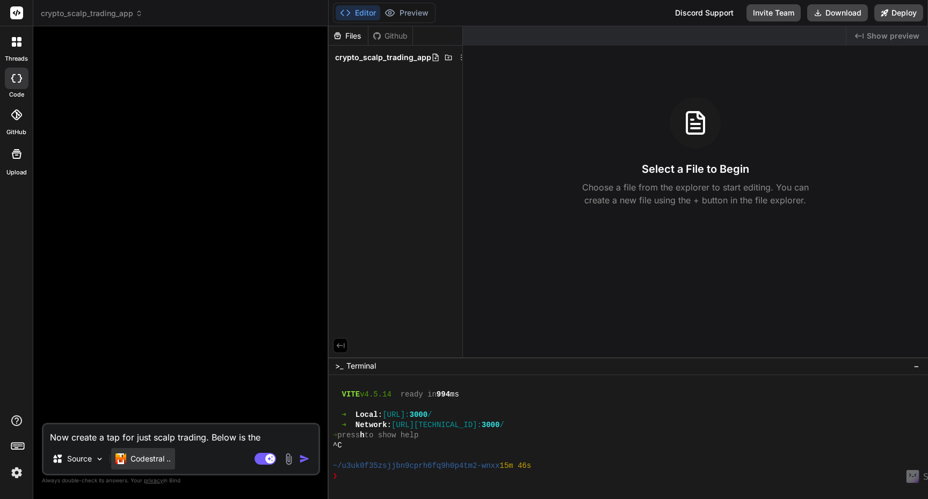
click at [150, 459] on p "Codestral .." at bounding box center [150, 459] width 40 height 11
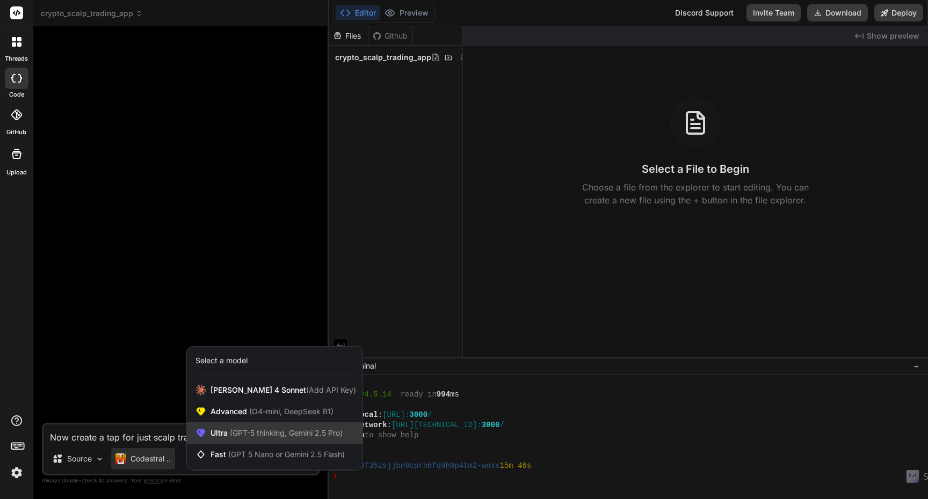
click at [231, 430] on span "(GPT-5 thinking, Gemini 2.5 Pro)" at bounding box center [285, 433] width 115 height 9
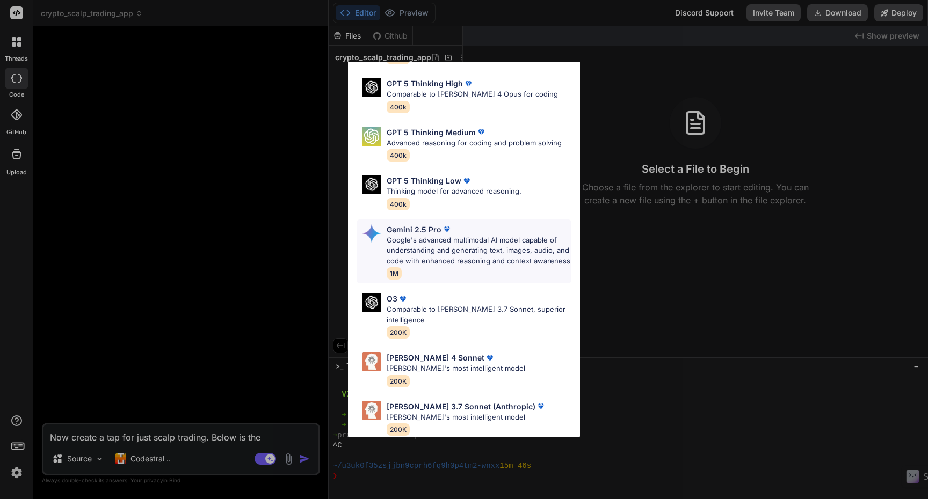
scroll to position [108, 0]
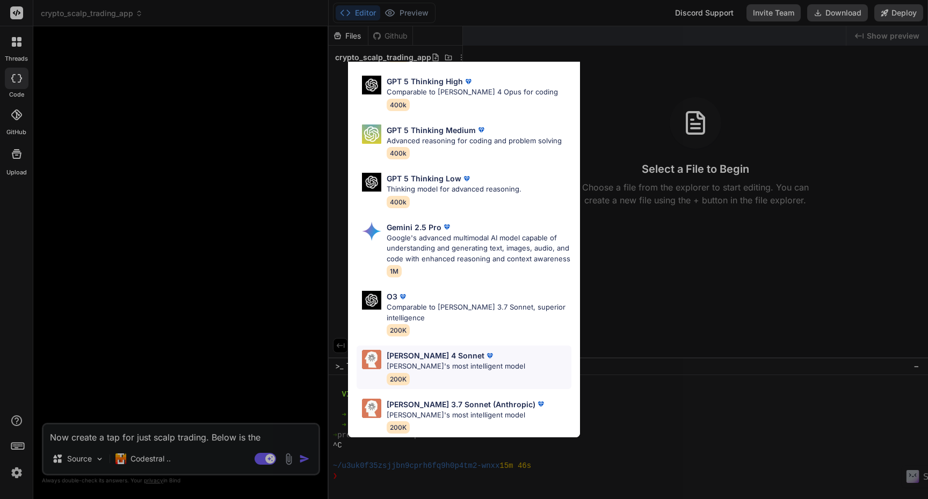
click at [456, 361] on p "[PERSON_NAME]'s most intelligent model" at bounding box center [456, 366] width 139 height 11
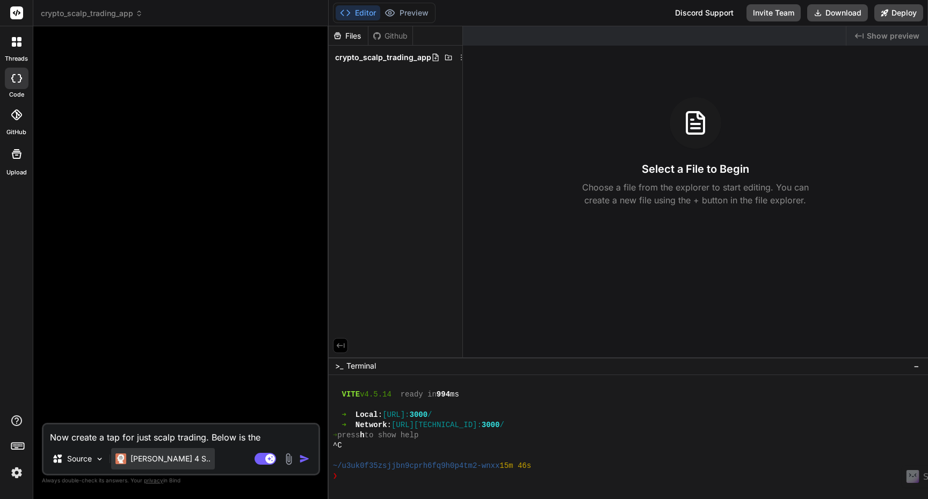
click at [168, 460] on p "[PERSON_NAME] 4 S.." at bounding box center [170, 459] width 80 height 11
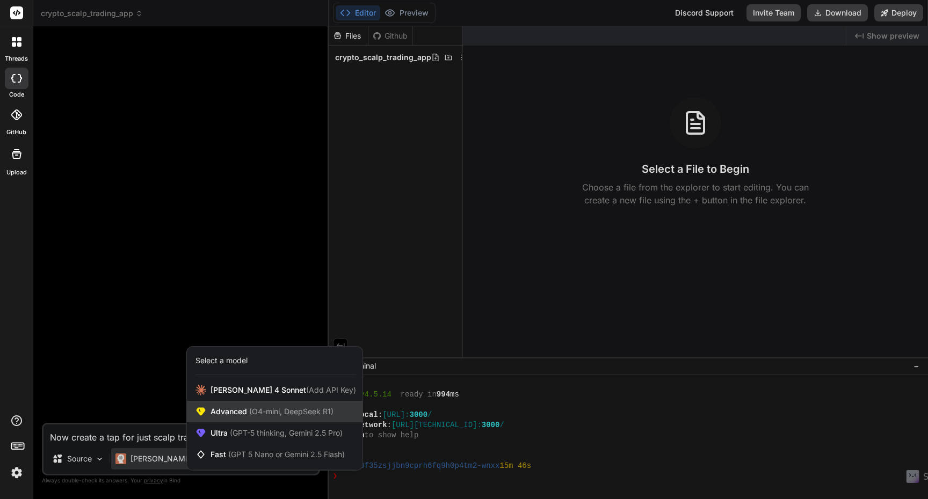
click at [219, 422] on div "Advanced (O4-mini, DeepSeek R1)" at bounding box center [275, 411] width 176 height 21
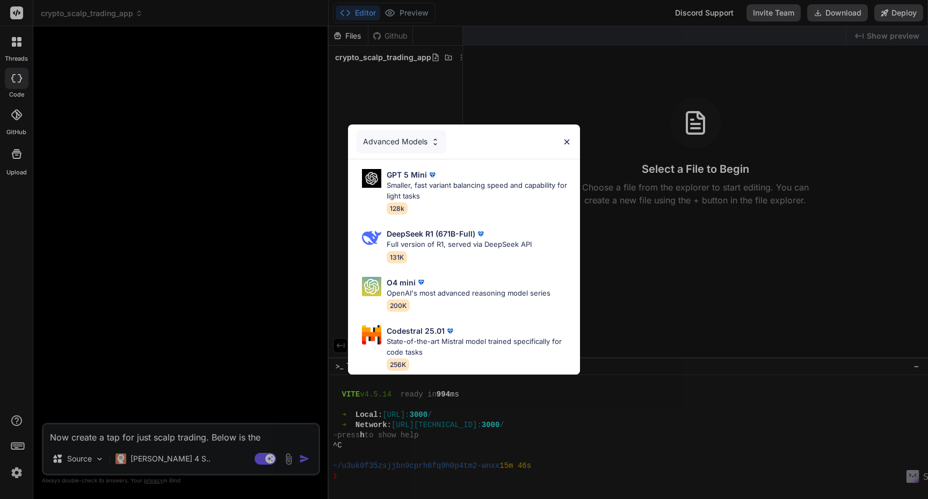
click at [240, 309] on div "Advanced Models GPT 5 Mini Smaller, fast variant balancing speed and capability…" at bounding box center [464, 249] width 928 height 499
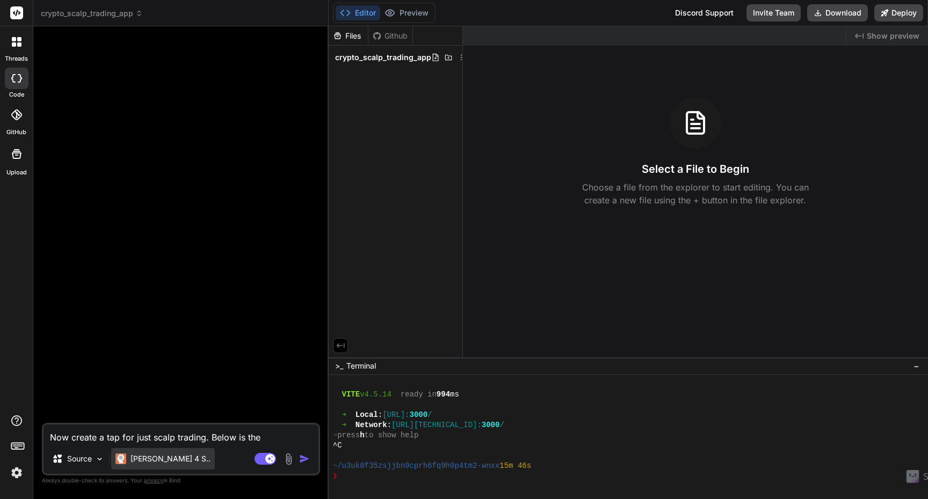
click at [174, 460] on div "[PERSON_NAME] 4 S.." at bounding box center [163, 458] width 104 height 21
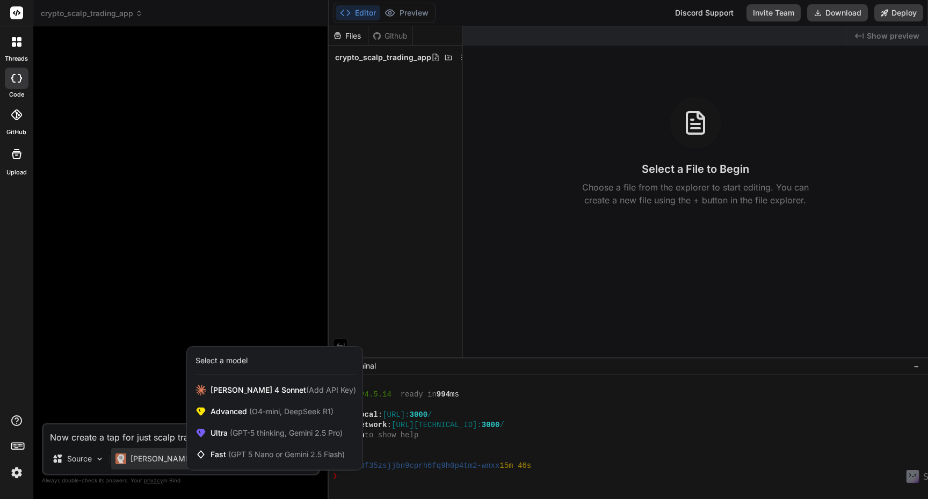
click at [191, 329] on div at bounding box center [464, 249] width 928 height 499
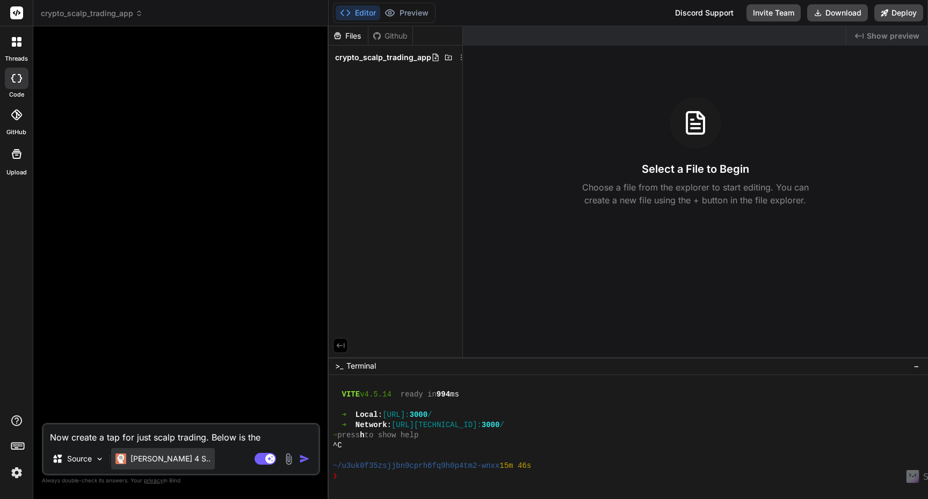
click at [152, 467] on div "[PERSON_NAME] 4 S.." at bounding box center [163, 458] width 104 height 21
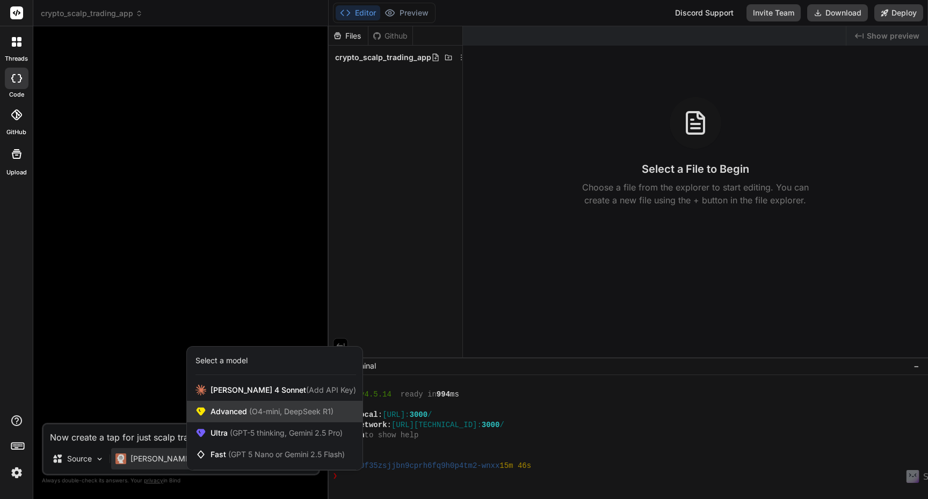
click at [267, 419] on div "Advanced (O4-mini, DeepSeek R1)" at bounding box center [275, 411] width 176 height 21
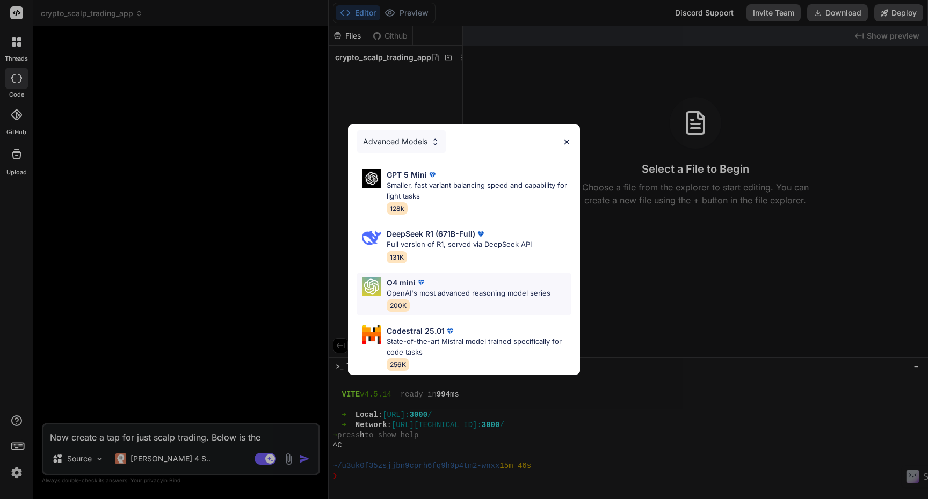
click at [475, 295] on div "O4 mini OpenAI's most advanced reasoning model series 200K" at bounding box center [469, 294] width 164 height 35
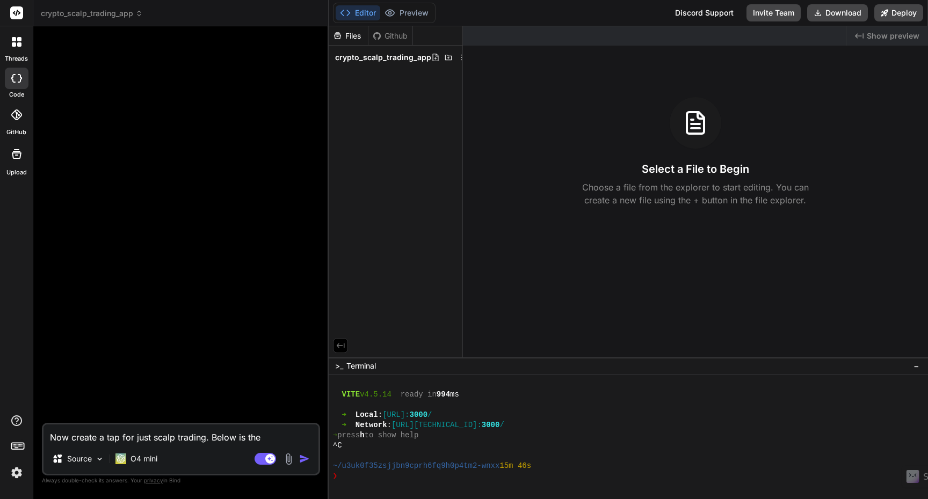
click at [313, 437] on textarea "Now create a tap for just scalp trading. Below is the information:" at bounding box center [180, 434] width 275 height 19
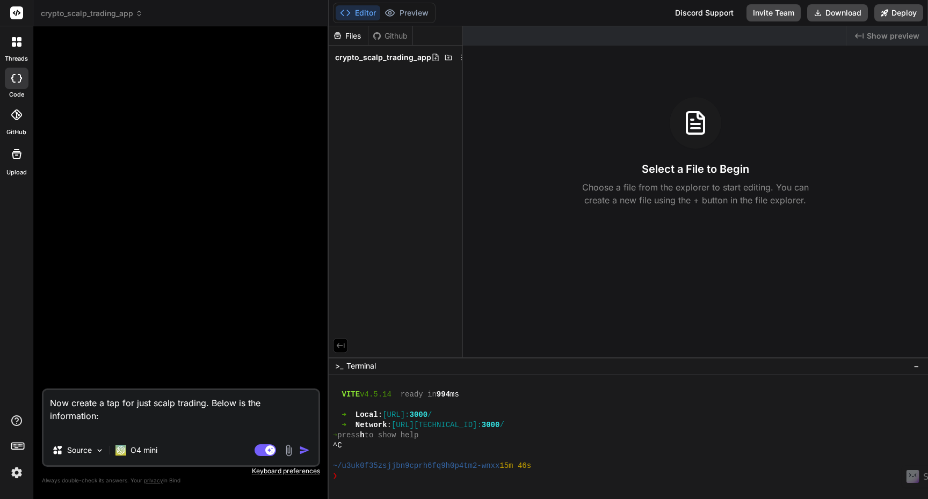
click at [118, 420] on textarea "Now create a tap for just scalp trading. Below is the information:" at bounding box center [180, 412] width 275 height 45
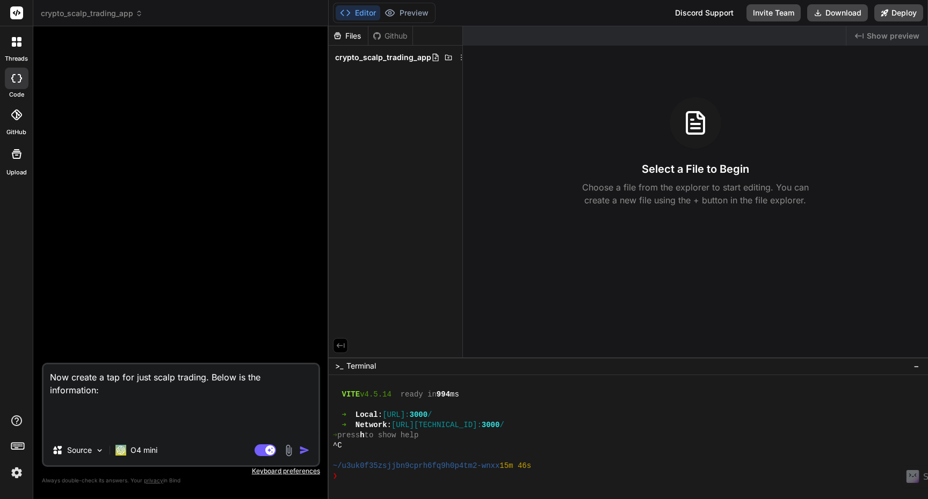
paste textarea "Of course. As a prompt engineer, I'll transform your detailed, technical brief …"
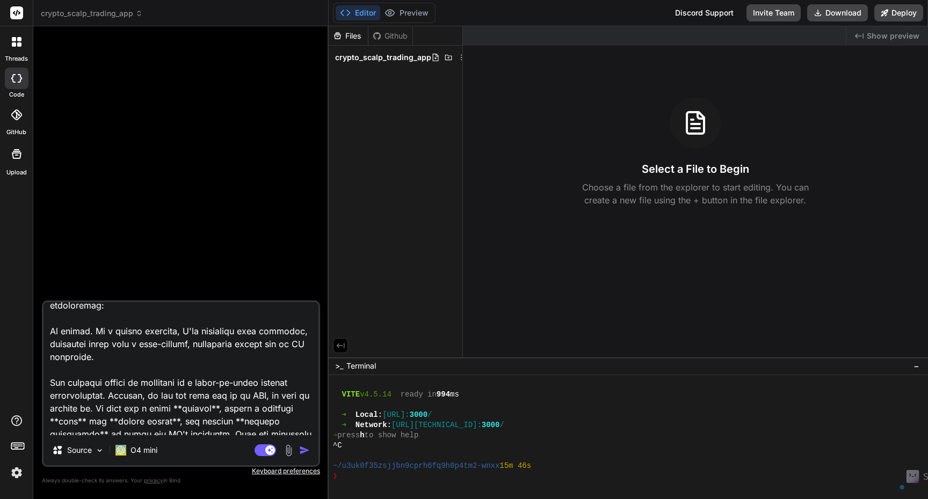
scroll to position [0, 0]
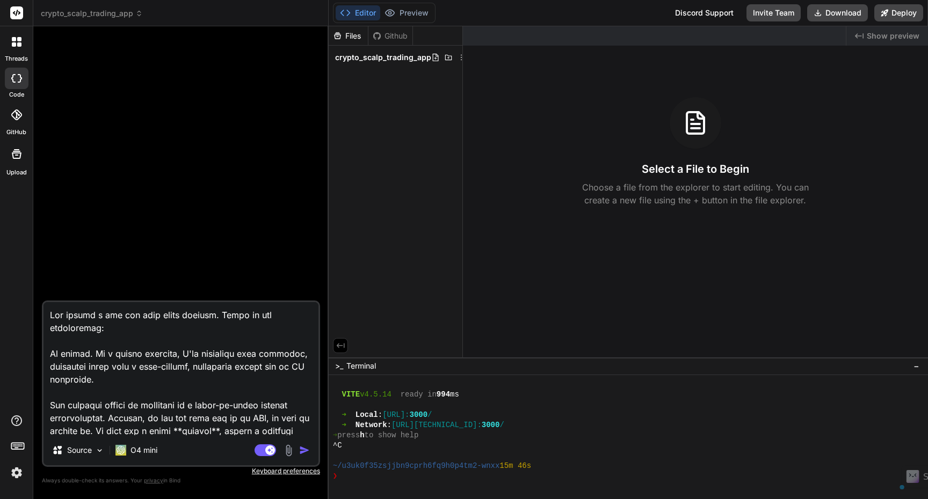
drag, startPoint x: 303, startPoint y: 398, endPoint x: 50, endPoint y: 353, distance: 256.4
click at [50, 353] on textarea at bounding box center [180, 368] width 275 height 133
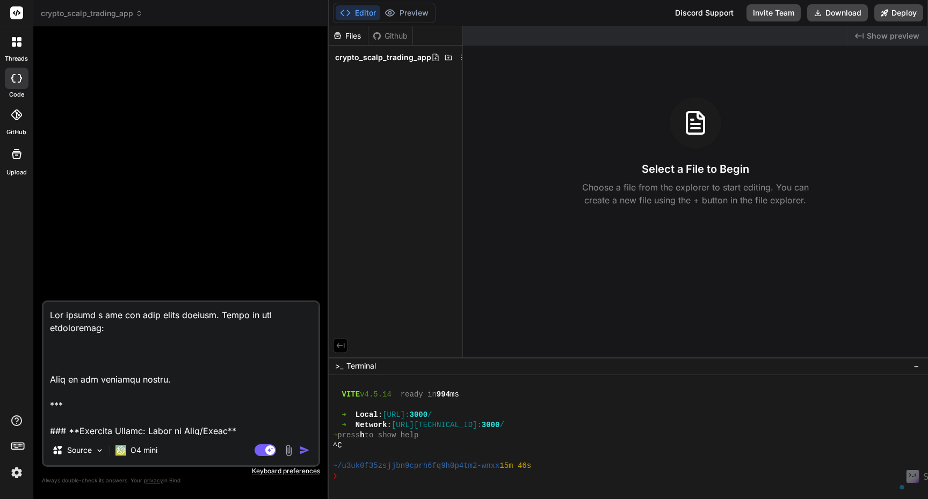
drag, startPoint x: 261, startPoint y: 429, endPoint x: 48, endPoint y: 404, distance: 214.0
click at [48, 404] on textarea at bounding box center [180, 368] width 275 height 133
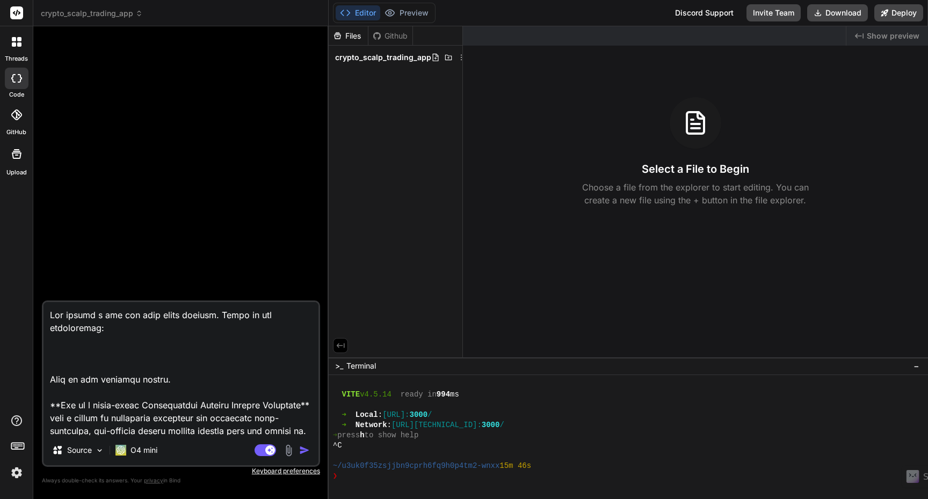
click at [91, 364] on textarea at bounding box center [180, 368] width 275 height 133
click at [116, 382] on textarea at bounding box center [180, 368] width 275 height 133
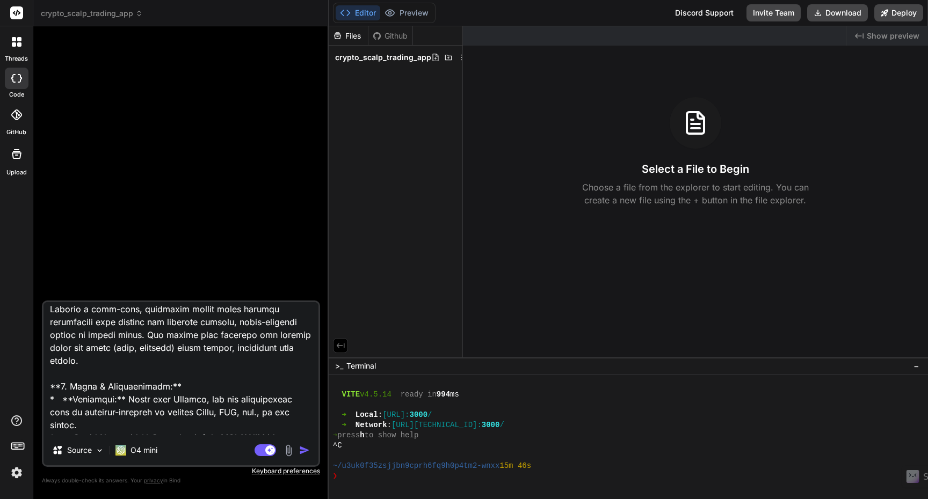
scroll to position [324, 0]
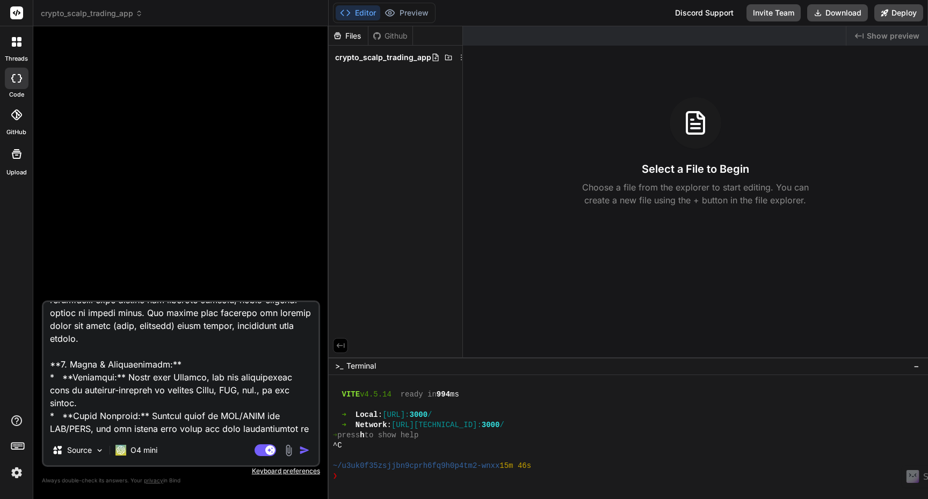
click at [173, 378] on textarea at bounding box center [180, 368] width 275 height 133
click at [178, 379] on textarea at bounding box center [180, 368] width 275 height 133
click at [195, 393] on textarea at bounding box center [180, 368] width 275 height 133
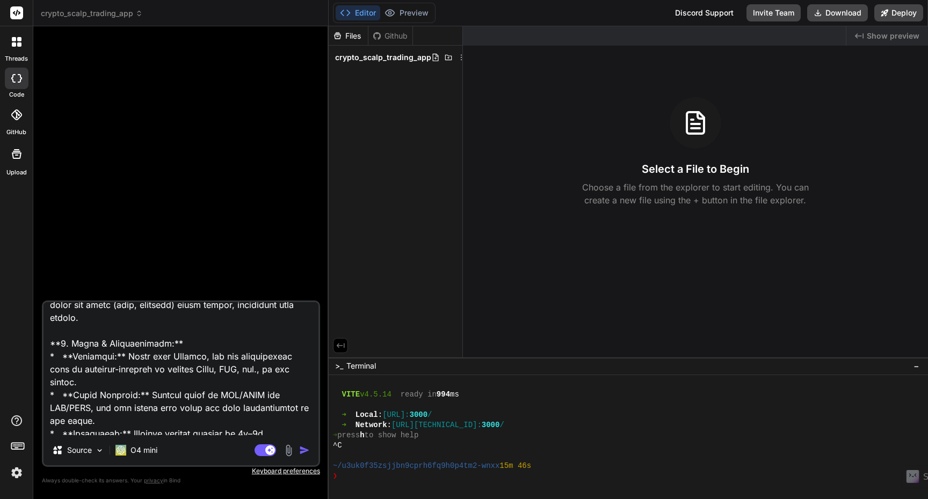
scroll to position [347, 0]
click at [189, 367] on textarea at bounding box center [180, 368] width 275 height 133
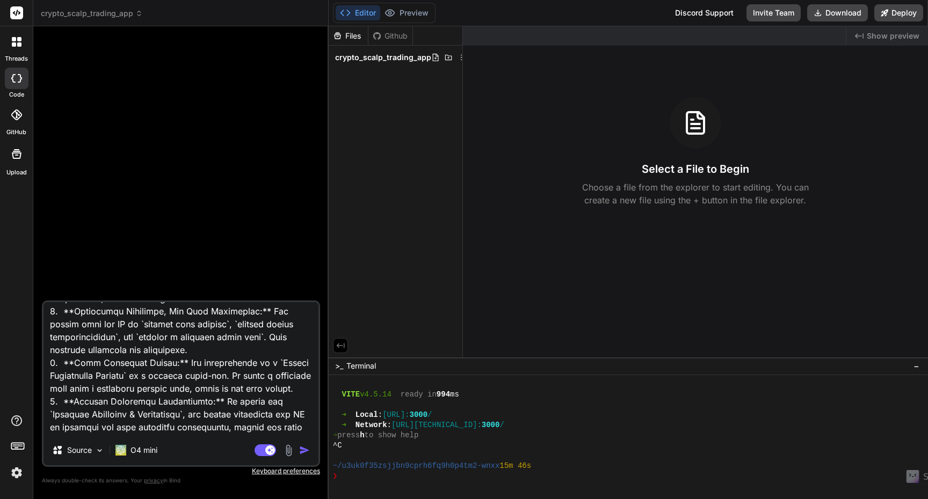
scroll to position [2258, 0]
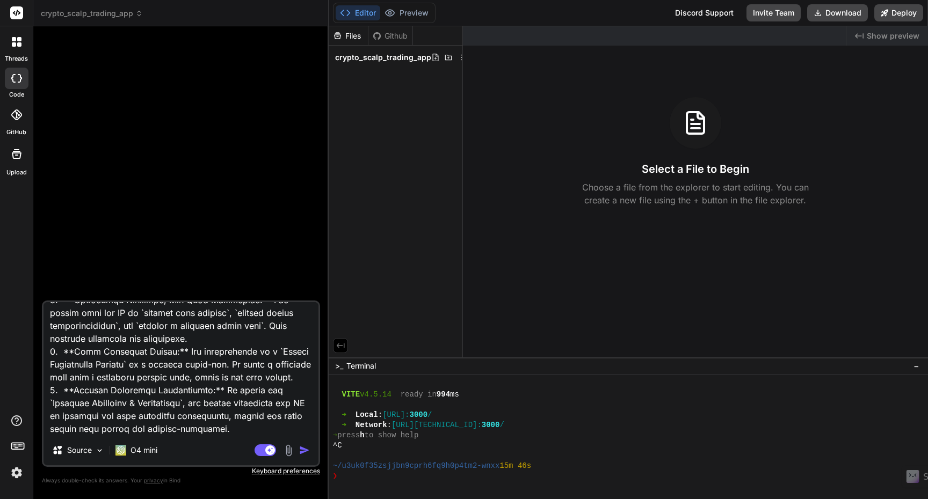
click at [305, 451] on img "button" at bounding box center [304, 450] width 11 height 11
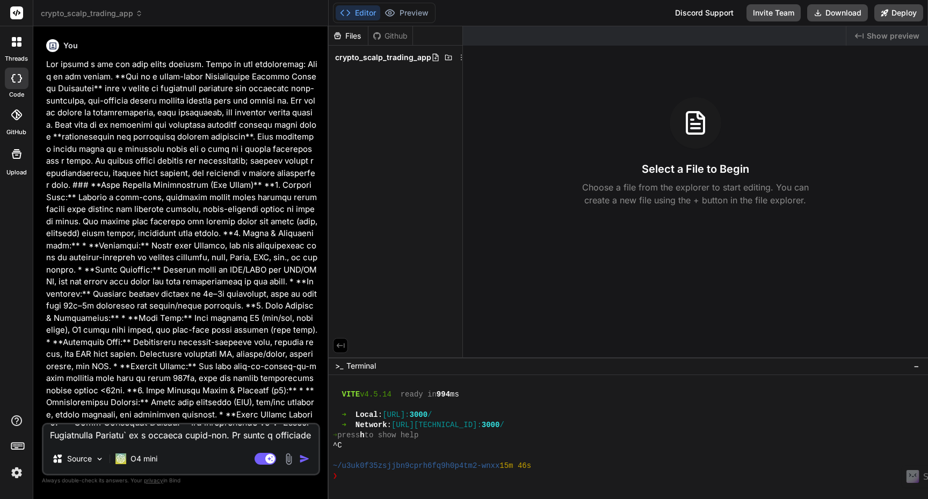
scroll to position [0, 0]
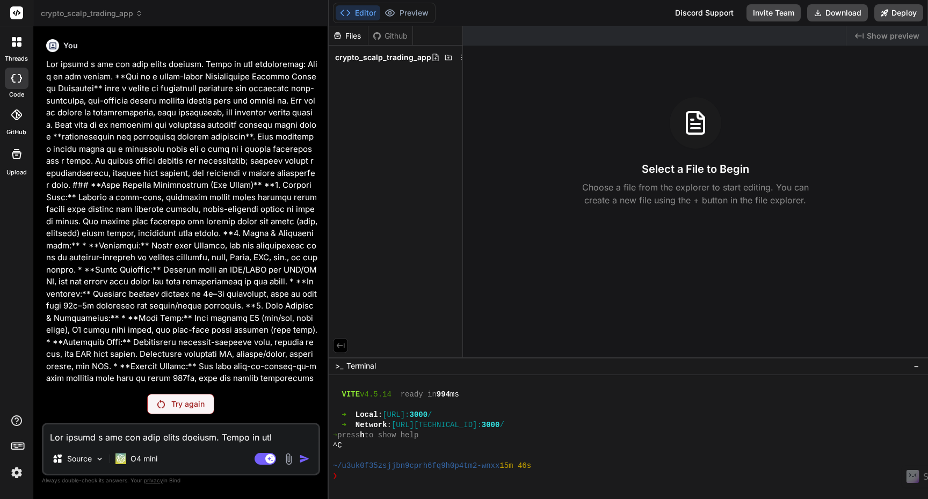
click at [192, 411] on div "Try again" at bounding box center [180, 404] width 67 height 20
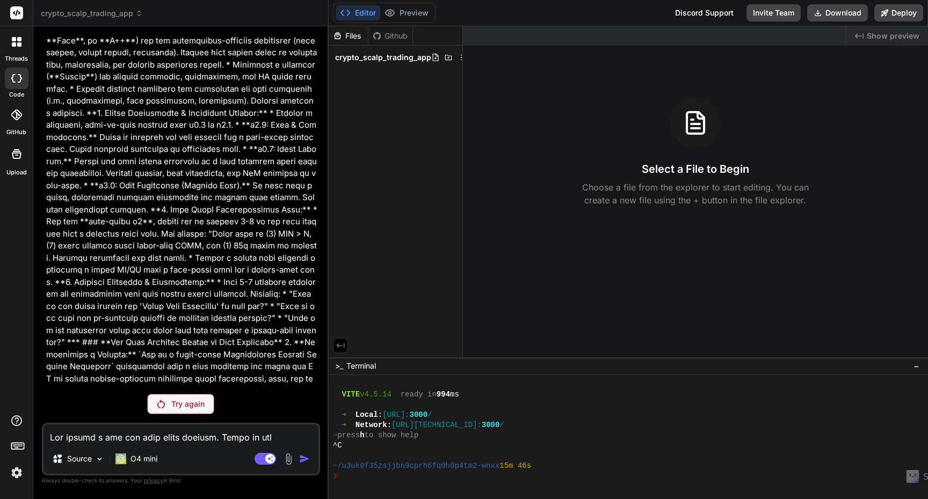
scroll to position [844, 0]
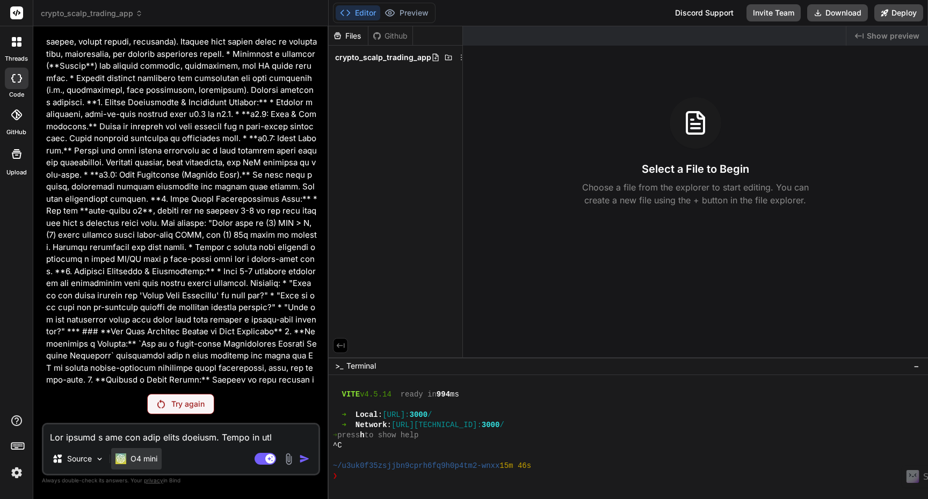
click at [156, 459] on p "O4 mini" at bounding box center [143, 459] width 27 height 11
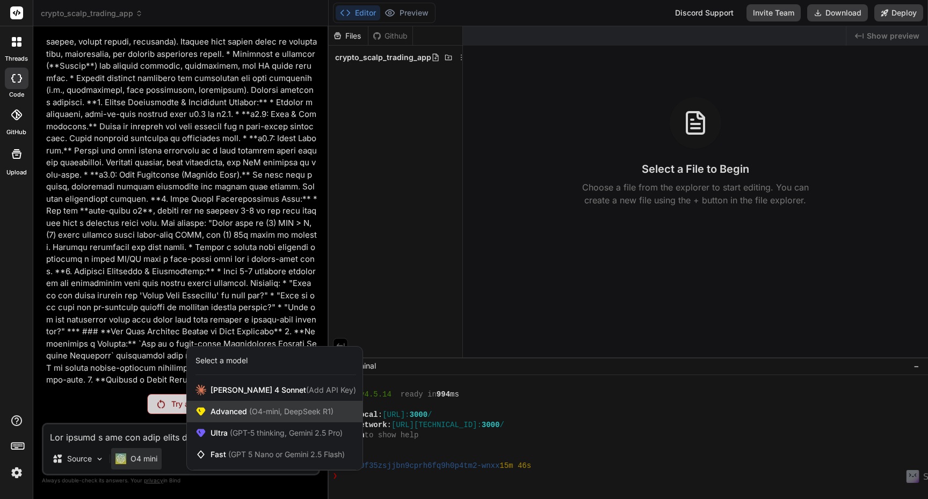
click at [237, 418] on div "Advanced (O4-mini, DeepSeek R1)" at bounding box center [275, 411] width 176 height 21
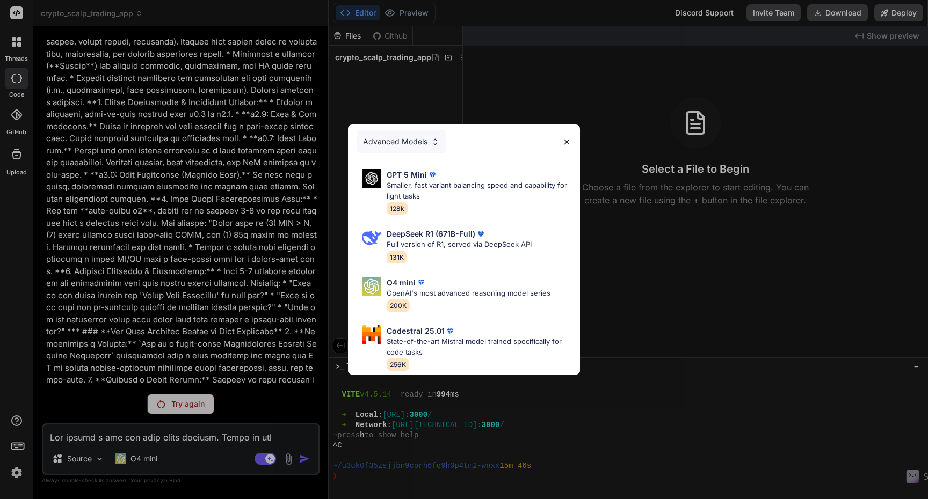
click at [426, 136] on div "Advanced Models" at bounding box center [402, 142] width 90 height 24
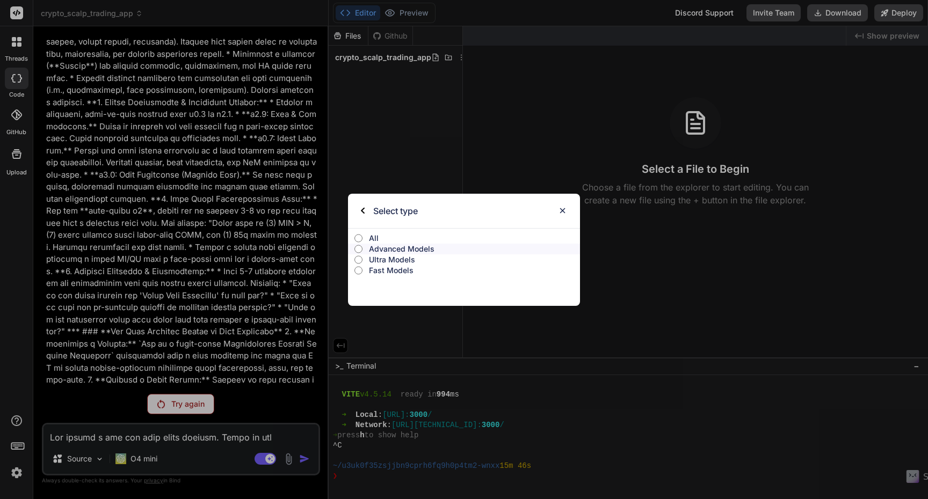
click at [390, 251] on p "Advanced Models" at bounding box center [474, 249] width 211 height 11
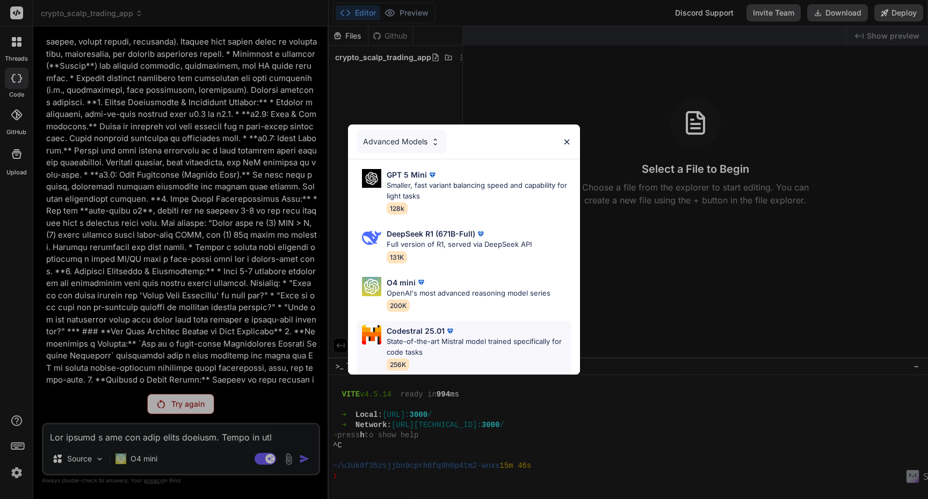
click at [487, 345] on p "State-of-the-art Mistral model trained specifically for code tasks" at bounding box center [479, 347] width 185 height 21
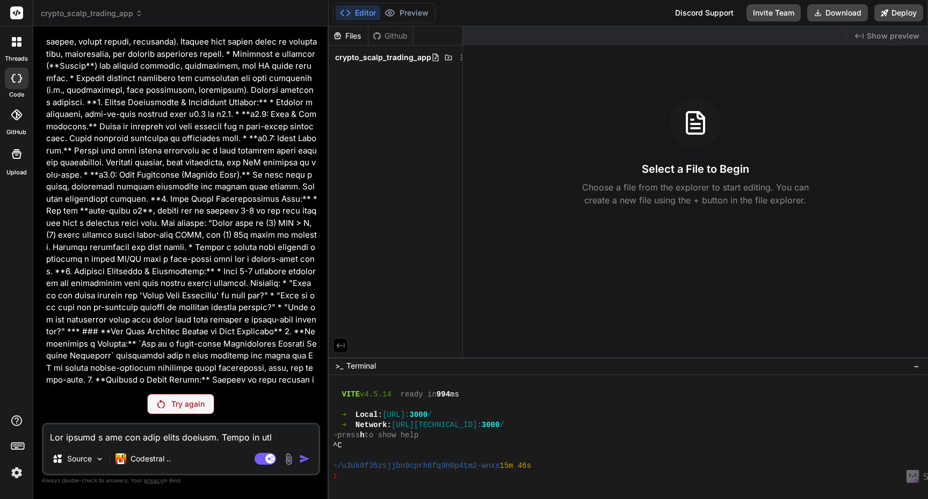
click at [184, 412] on div "Try again" at bounding box center [180, 404] width 67 height 20
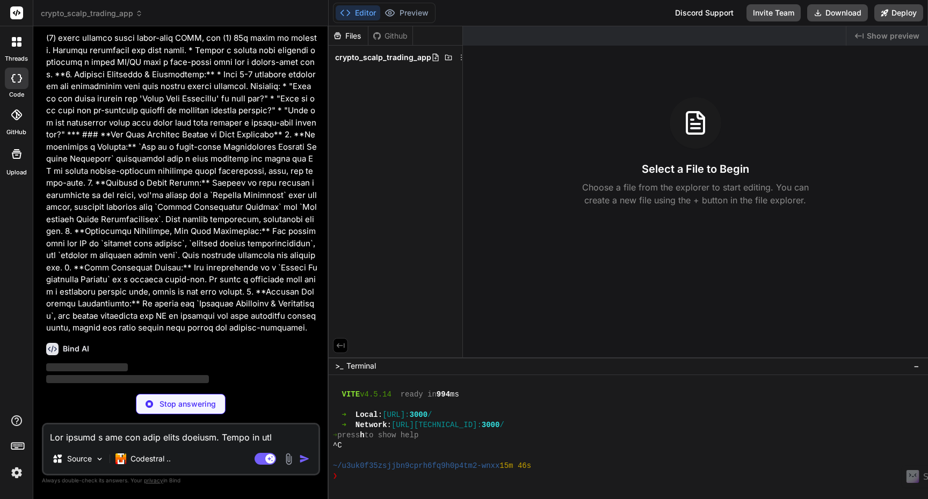
scroll to position [966, 0]
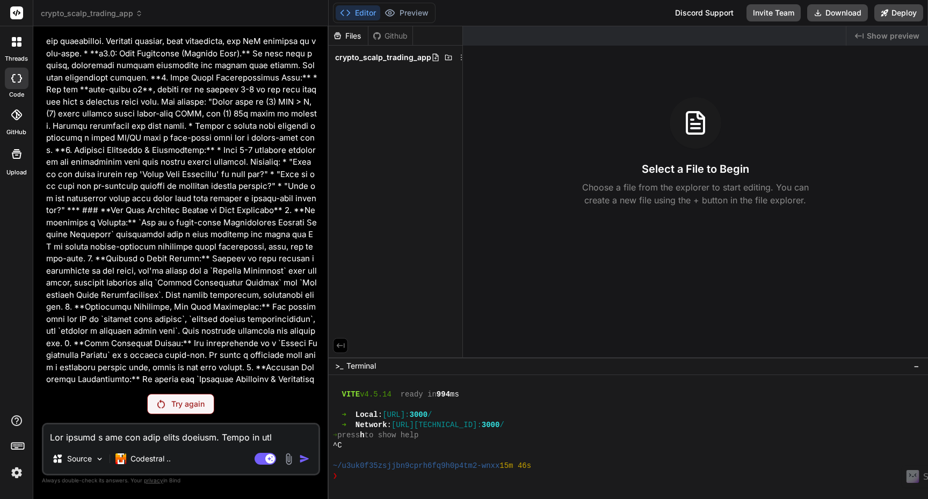
click at [128, 442] on textarea at bounding box center [180, 434] width 275 height 19
paste textarea "Optimized Prompt: Multi-Exchange AI Crypto Scalping System 1. Core Objective De…"
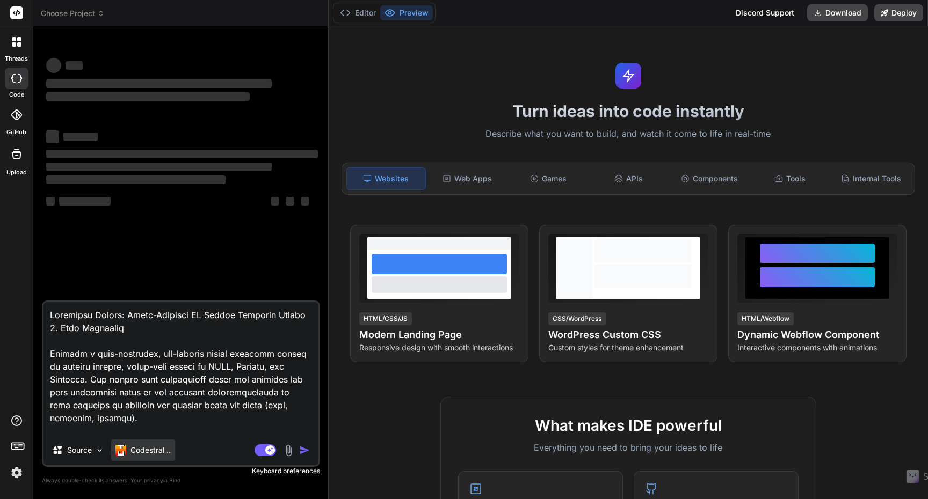
click at [155, 458] on div "Codestral .." at bounding box center [143, 450] width 64 height 21
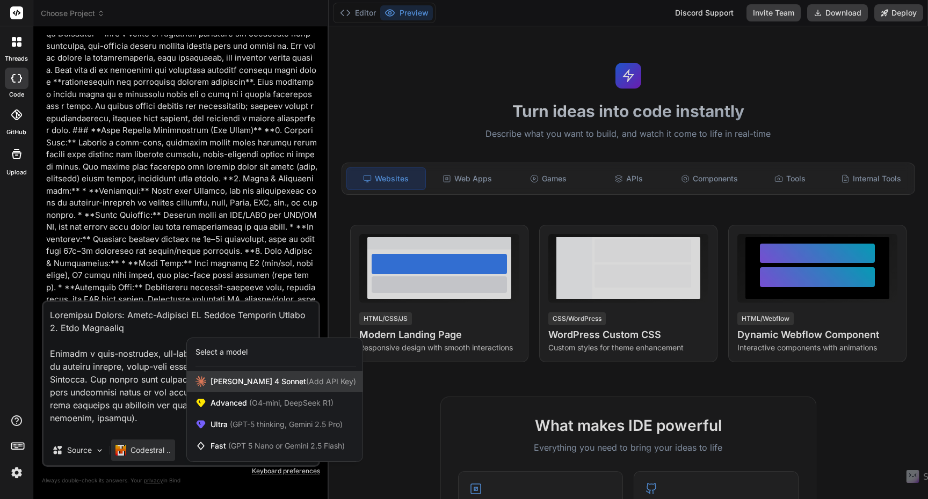
click at [245, 385] on span "[PERSON_NAME] 4 Sonnet (Add API Key)" at bounding box center [284, 381] width 146 height 11
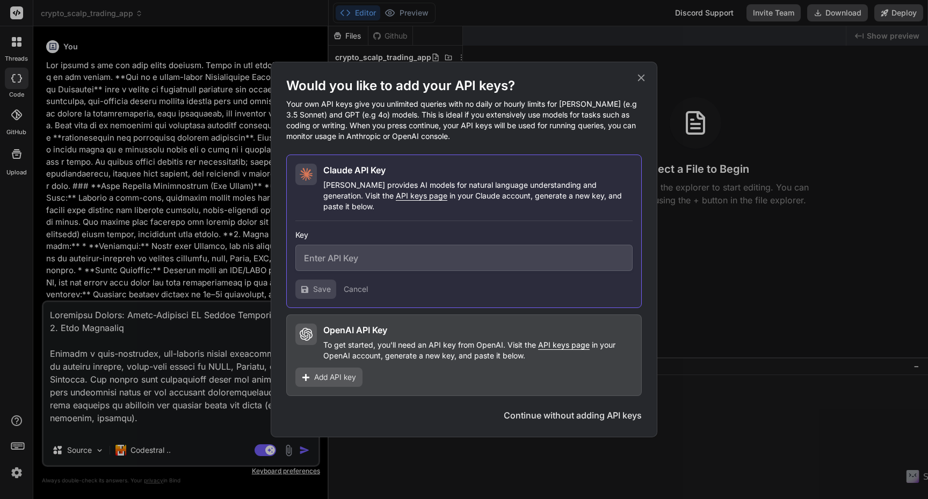
scroll to position [1477, 0]
click at [643, 82] on icon at bounding box center [641, 78] width 7 height 7
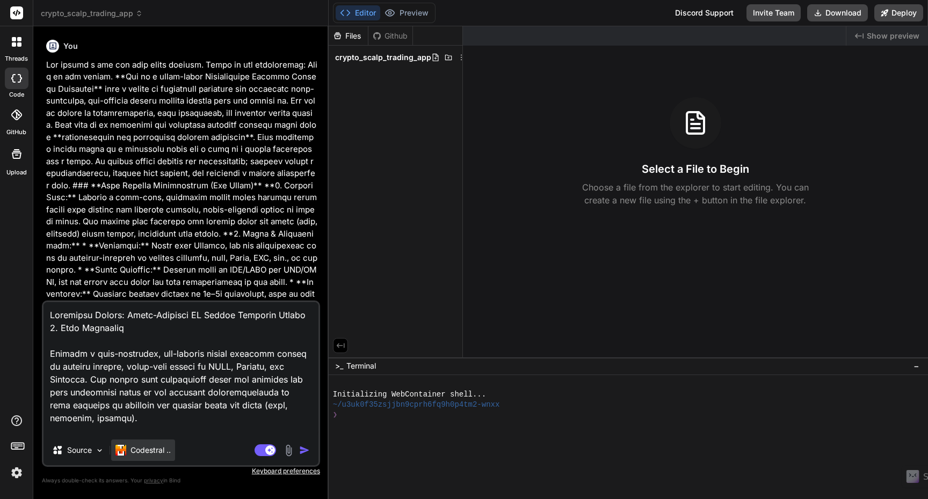
click at [145, 451] on p "Codestral .." at bounding box center [150, 450] width 40 height 11
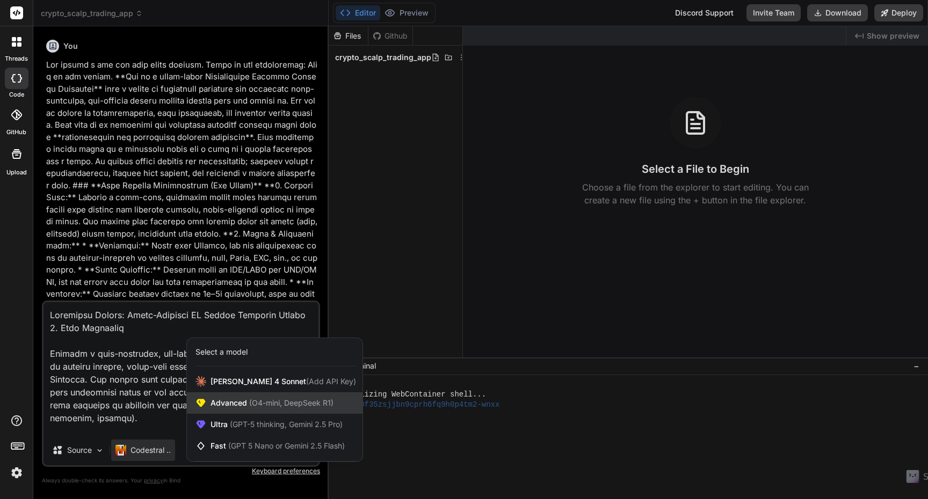
click at [242, 410] on div "Advanced (O4-mini, DeepSeek R1)" at bounding box center [275, 403] width 176 height 21
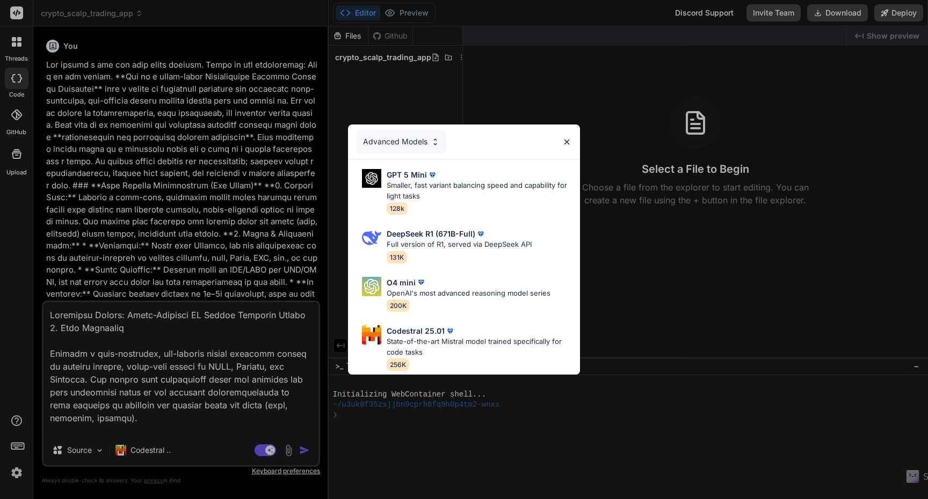
click at [114, 459] on div "Advanced Models GPT 5 Mini Smaller, fast variant balancing speed and capability…" at bounding box center [464, 249] width 928 height 499
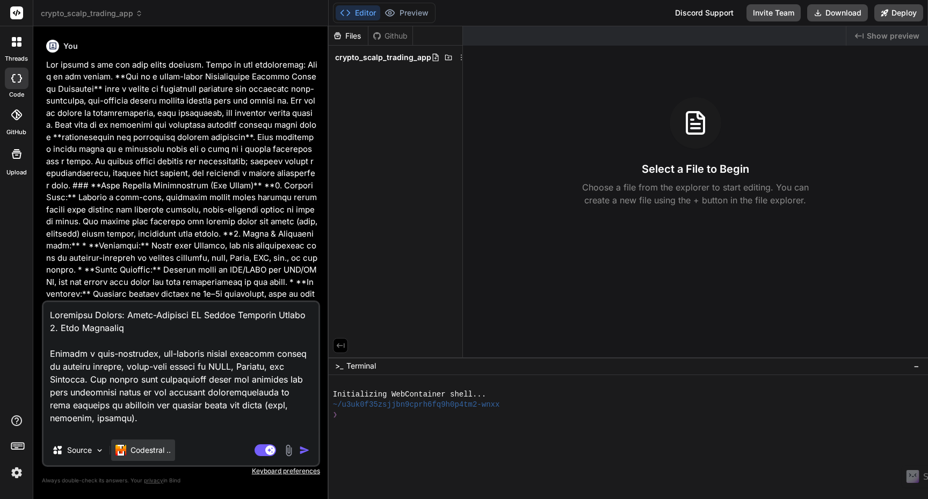
click at [150, 447] on p "Codestral .." at bounding box center [150, 450] width 40 height 11
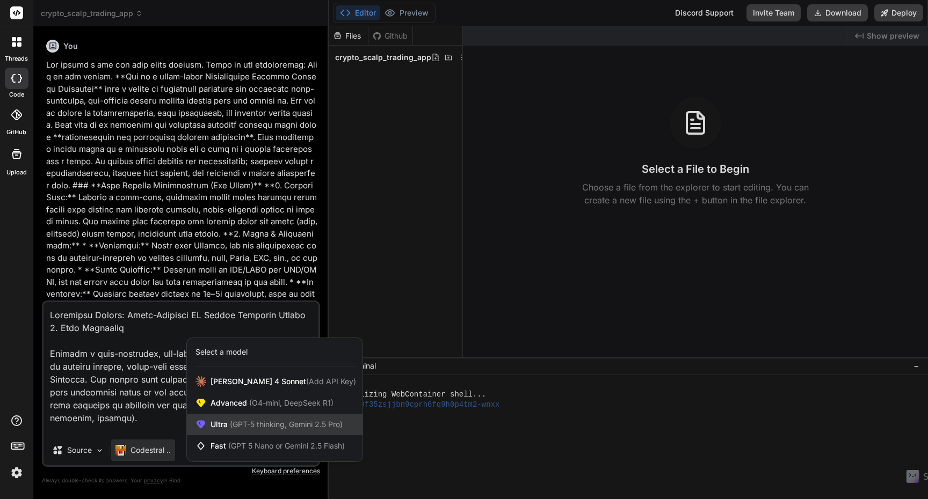
click at [230, 427] on span "(GPT-5 thinking, Gemini 2.5 Pro)" at bounding box center [285, 424] width 115 height 9
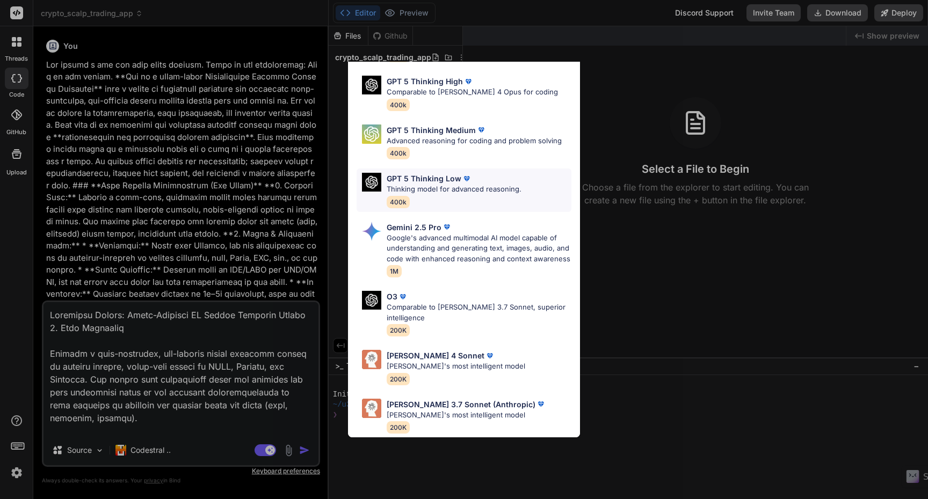
scroll to position [108, 0]
click at [471, 364] on p "[PERSON_NAME]'s most intelligent model" at bounding box center [456, 366] width 139 height 11
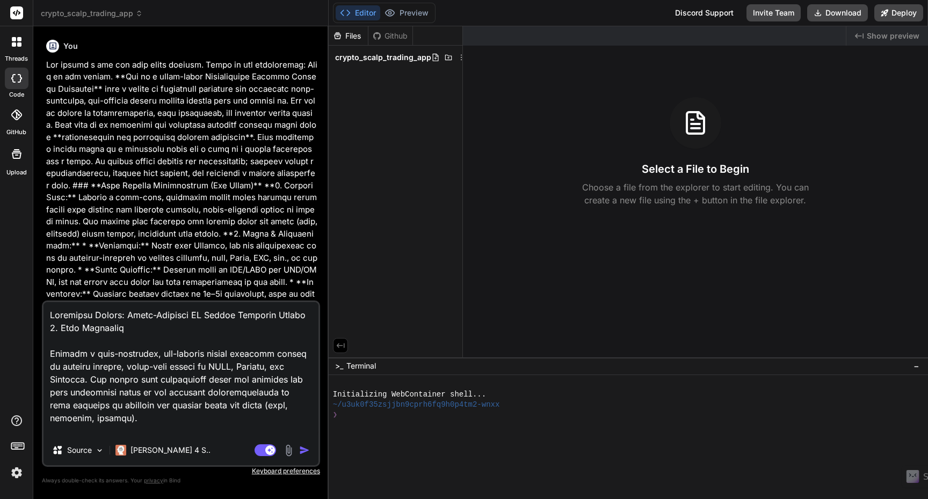
click at [184, 428] on textarea at bounding box center [180, 368] width 275 height 133
drag, startPoint x: 145, startPoint y: 417, endPoint x: 86, endPoint y: 391, distance: 64.0
click at [86, 391] on textarea at bounding box center [180, 368] width 275 height 133
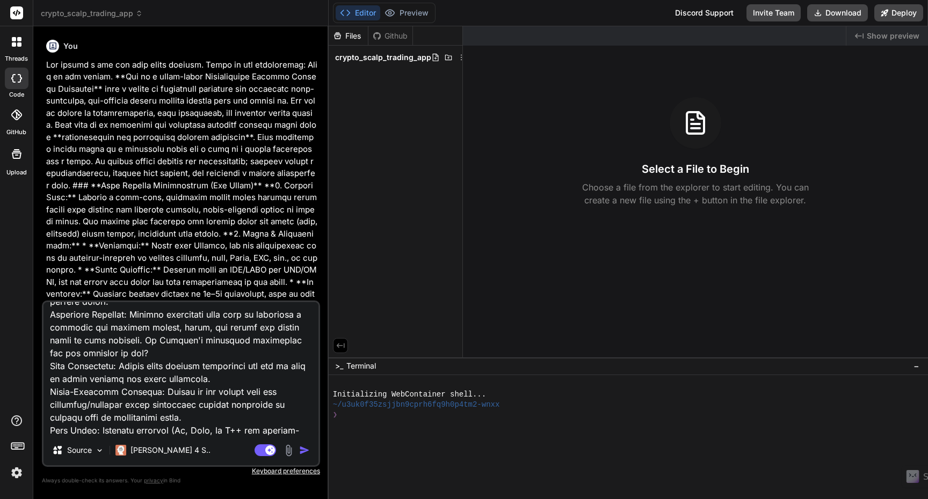
click at [306, 454] on img "button" at bounding box center [304, 450] width 11 height 11
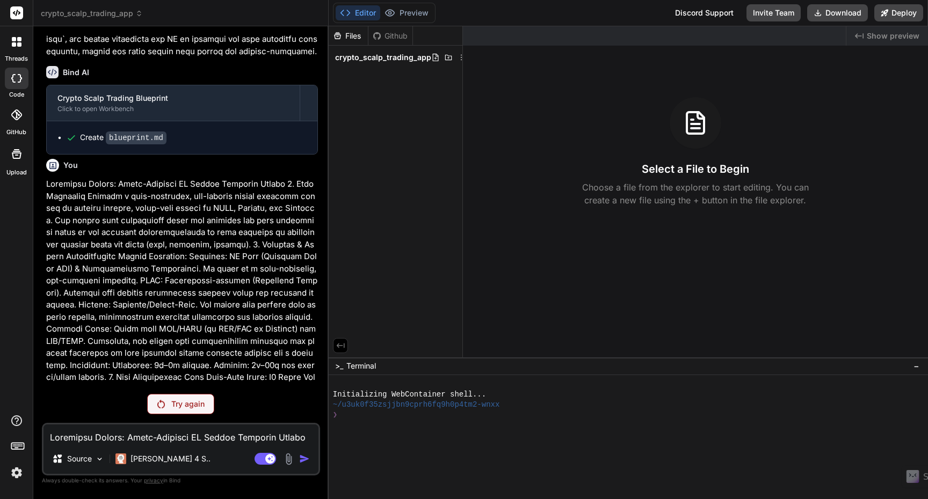
scroll to position [2794, 0]
click at [161, 461] on p "[PERSON_NAME] 4 S.." at bounding box center [170, 459] width 80 height 11
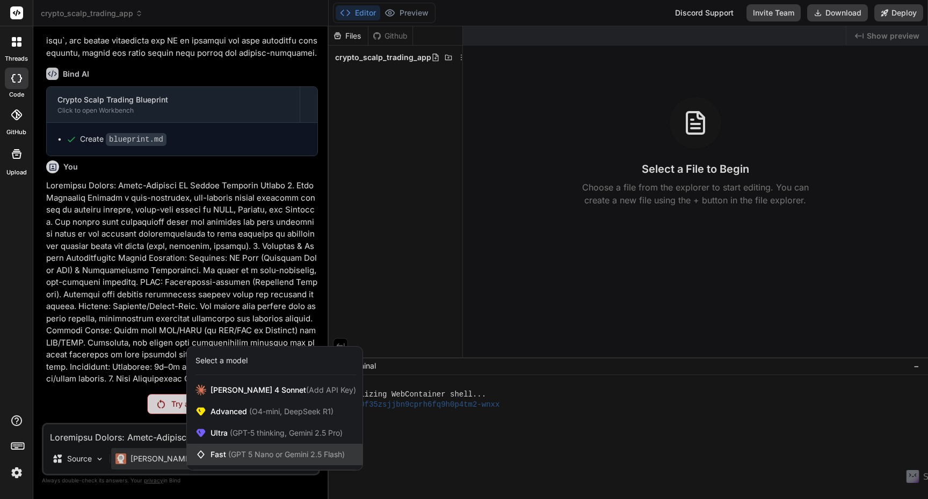
click at [228, 462] on div "Fast (GPT 5 Nano or Gemini 2.5 Flash)" at bounding box center [275, 454] width 176 height 21
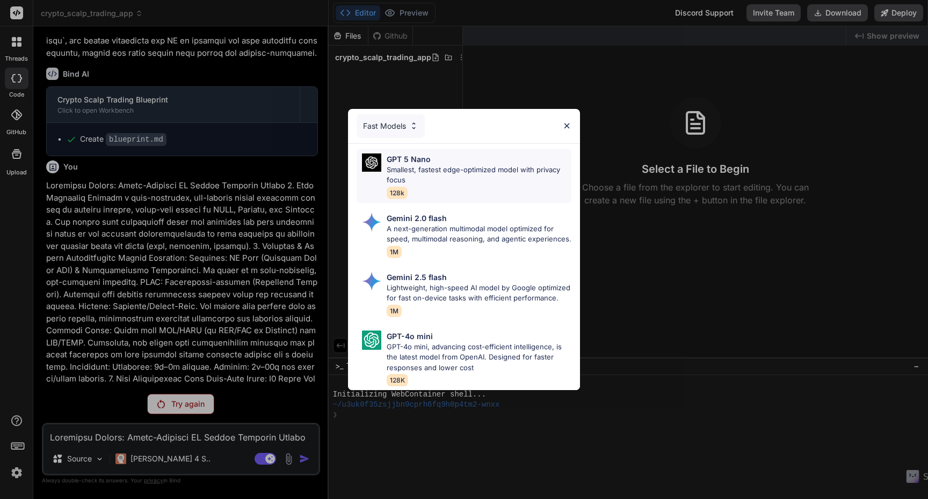
click at [470, 165] on p "Smallest, fastest edge-optimized model with privacy focus" at bounding box center [479, 175] width 185 height 21
type textarea "x"
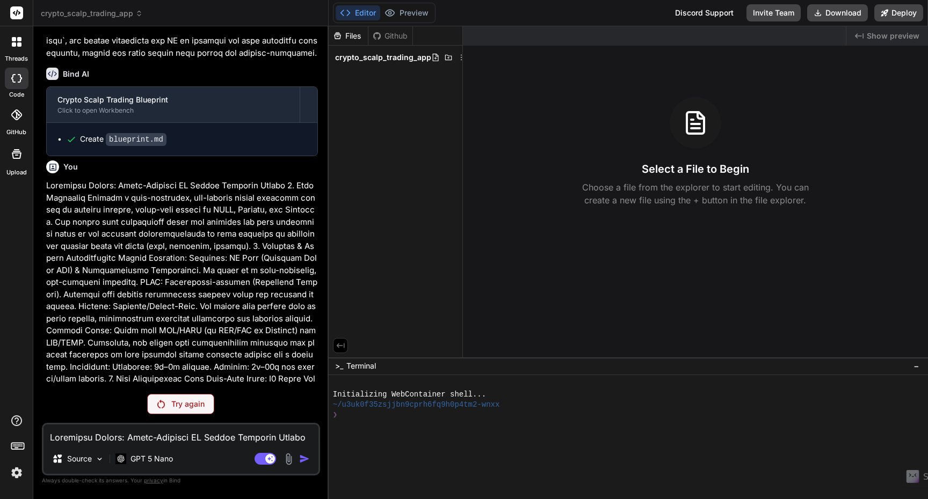
click at [177, 441] on textarea at bounding box center [180, 434] width 275 height 19
paste textarea "Optimized Prompt: Multi-Exchange AI Crypto Scalping System 1. Core Objective De…"
type textarea "x"
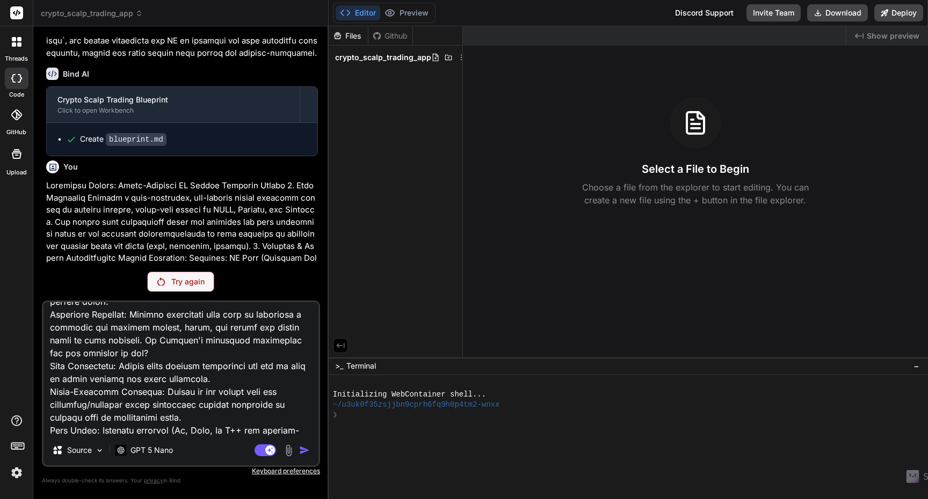
type textarea "Optimized Prompt: Multi-Exchange AI Crypto Scalping System 1. Core Objective De…"
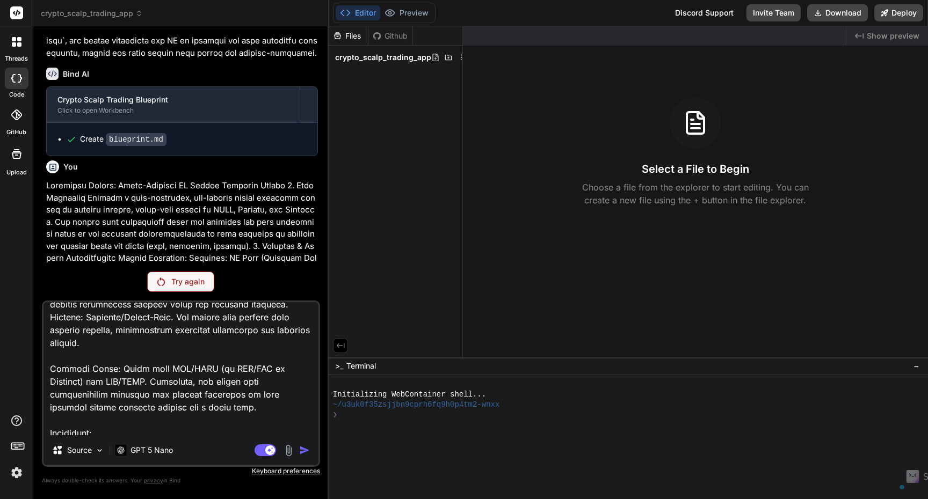
scroll to position [0, 0]
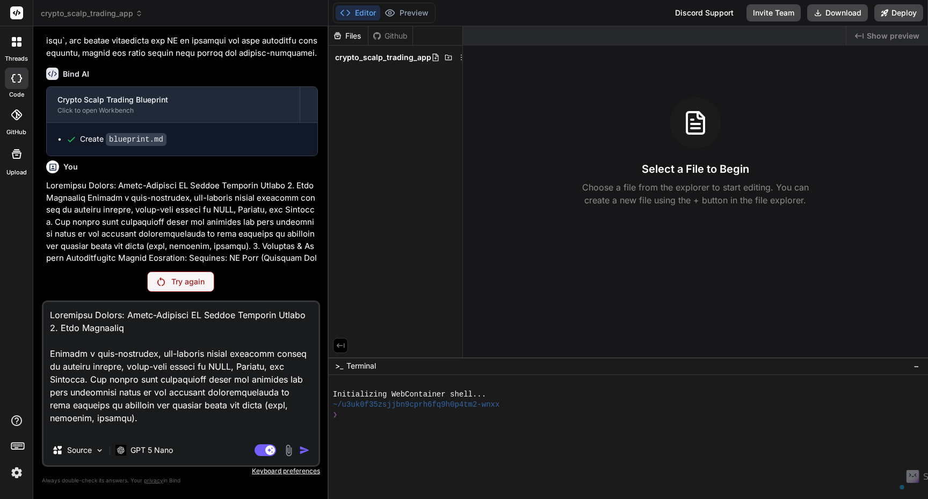
drag, startPoint x: 220, startPoint y: 434, endPoint x: 0, endPoint y: 168, distance: 345.2
click at [0, 168] on div "threads code GitHub Upload crypto_scalp_trading_app Created with Pixso. Bind AI…" at bounding box center [464, 249] width 928 height 499
type textarea "x"
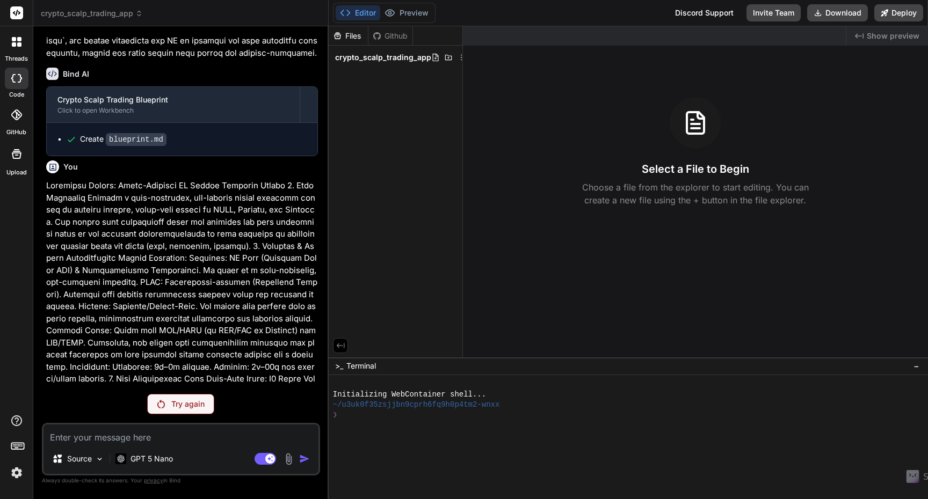
click at [193, 413] on div "Try again" at bounding box center [180, 404] width 67 height 20
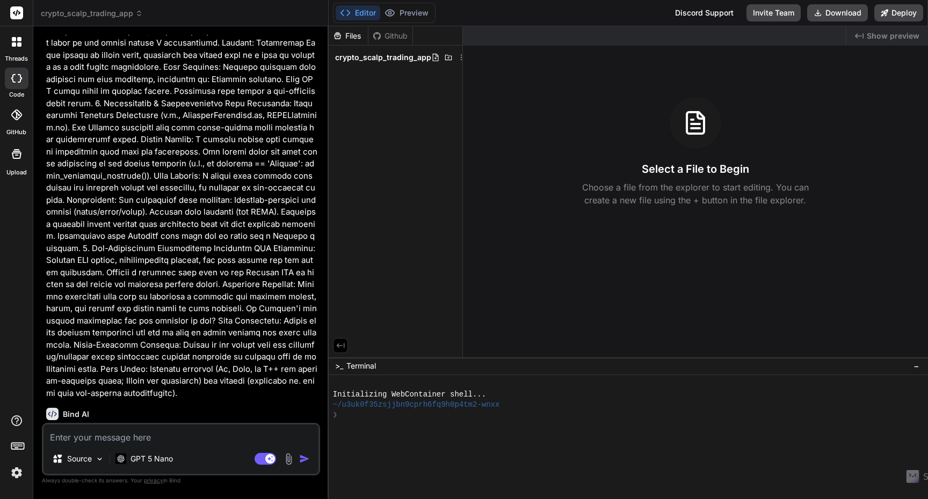
scroll to position [3496, 0]
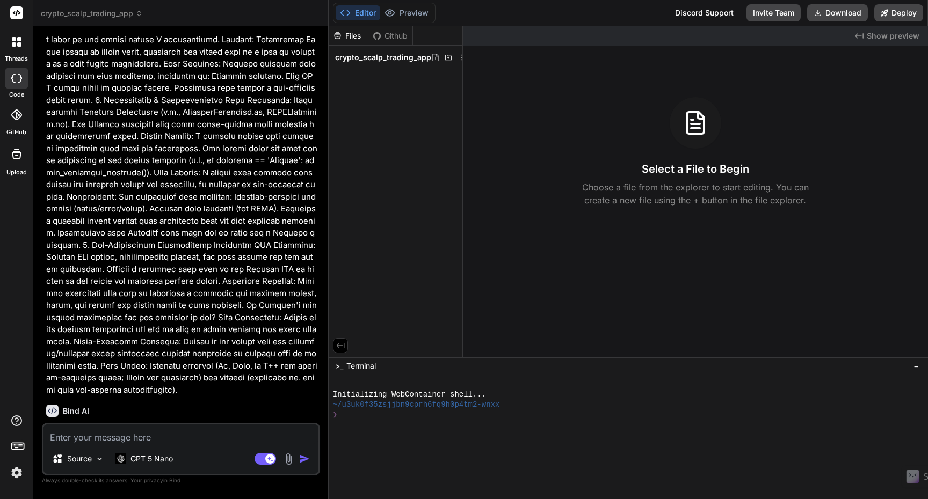
type textarea "x"
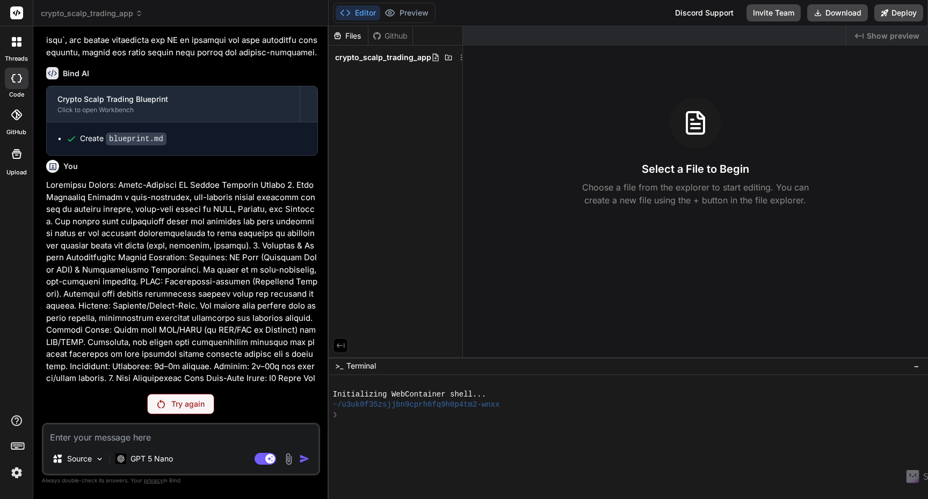
scroll to position [2794, 0]
